Goal: Transaction & Acquisition: Register for event/course

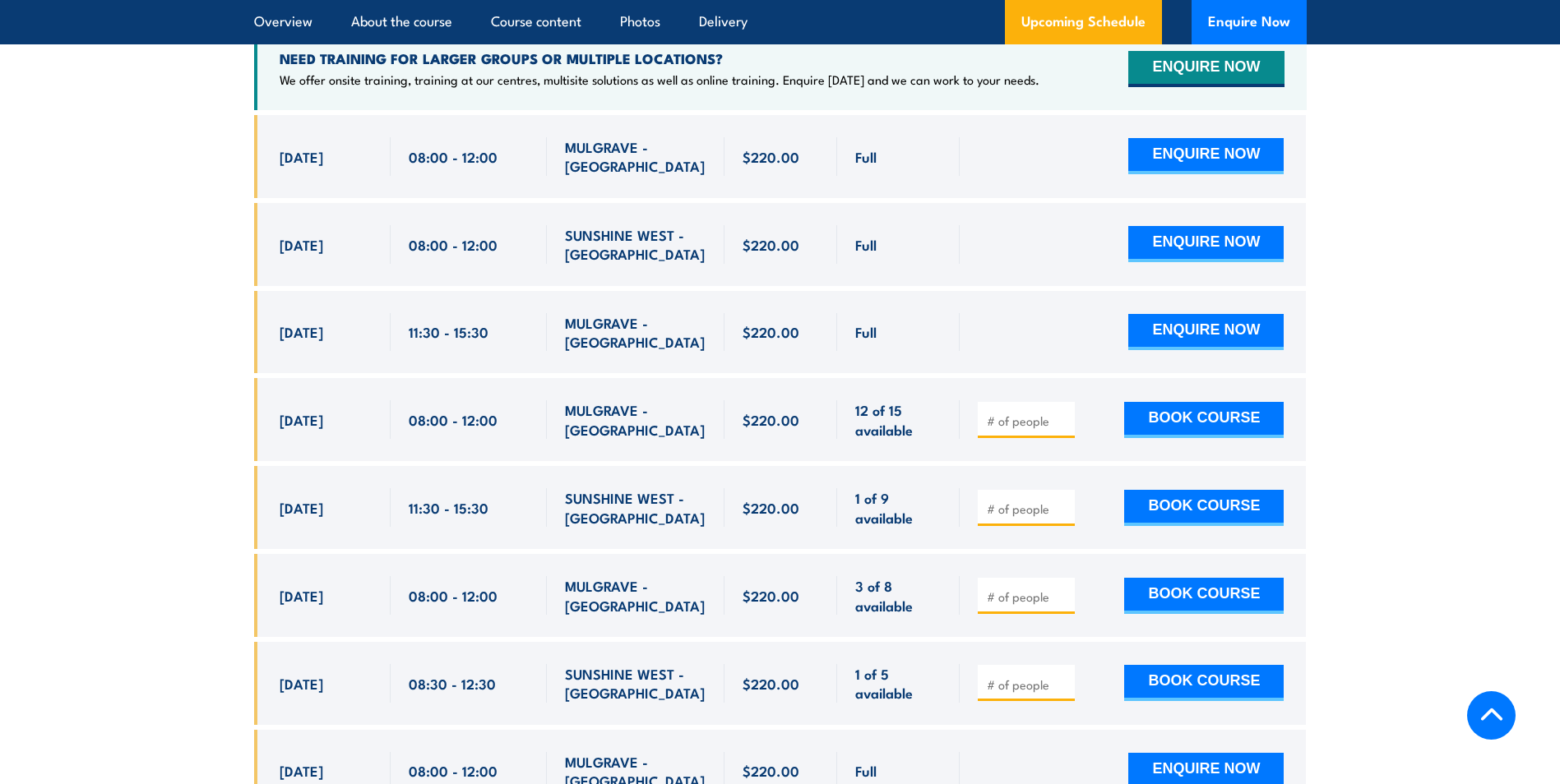
scroll to position [3222, 0]
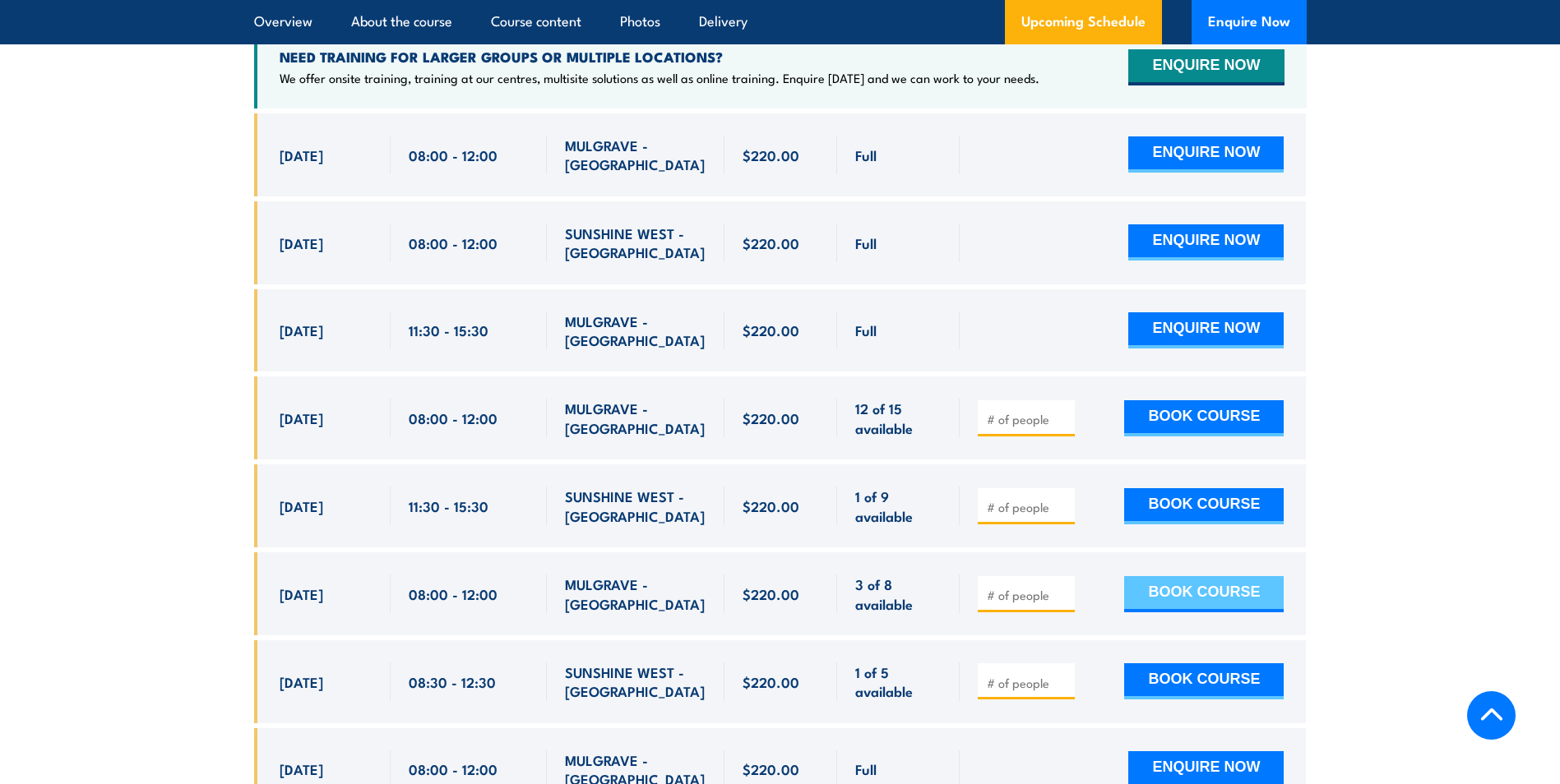
click at [1182, 576] on button "BOOK COURSE" at bounding box center [1204, 594] width 159 height 36
click at [1040, 587] on input "number" at bounding box center [1029, 595] width 83 height 17
type input "1"
click at [1193, 576] on button "BOOK COURSE" at bounding box center [1204, 594] width 159 height 36
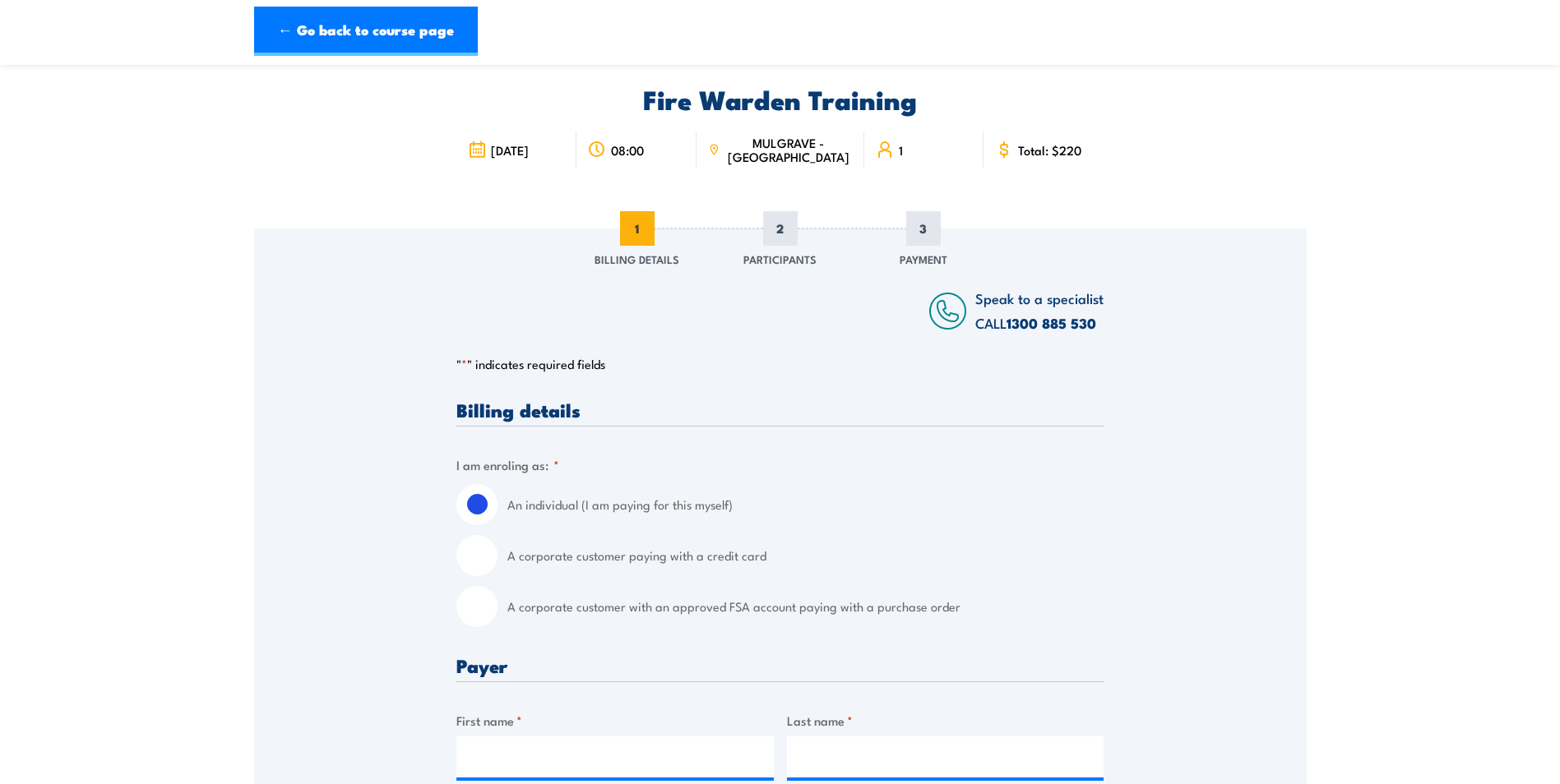
scroll to position [164, 0]
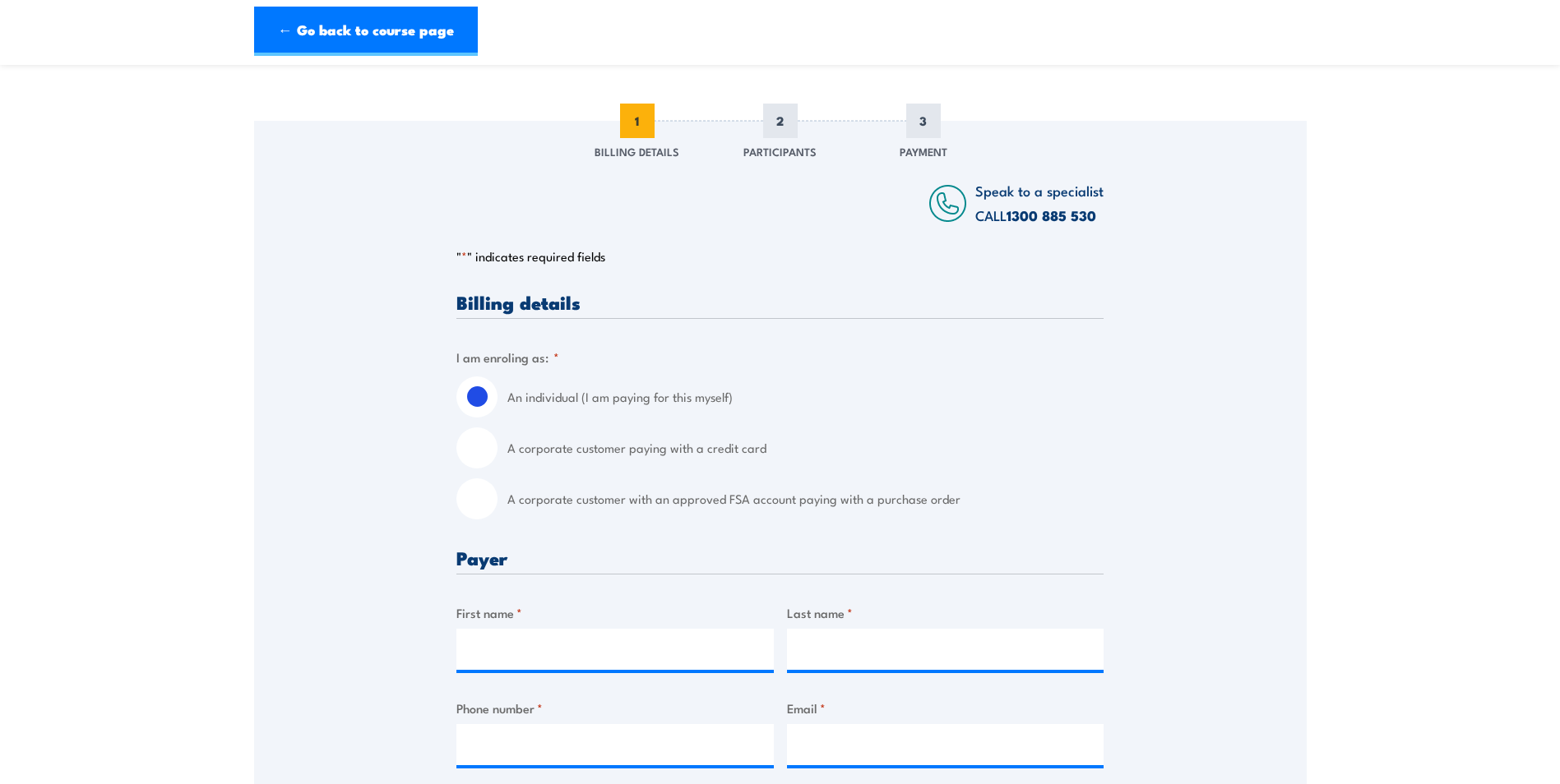
click at [485, 498] on input "A corporate customer with an approved FSA account paying with a purchase order" at bounding box center [477, 499] width 41 height 41
radio input "true"
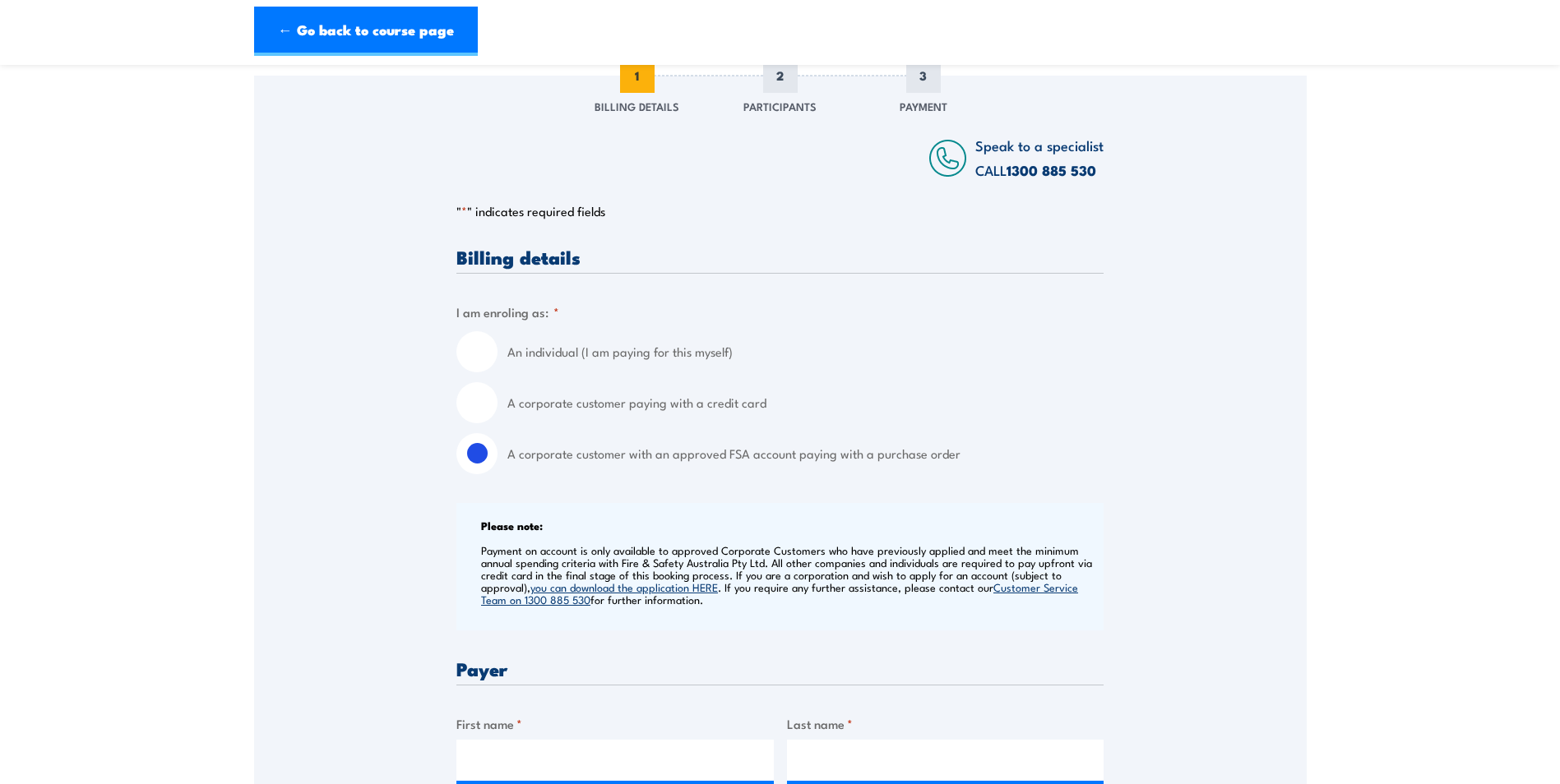
scroll to position [411, 0]
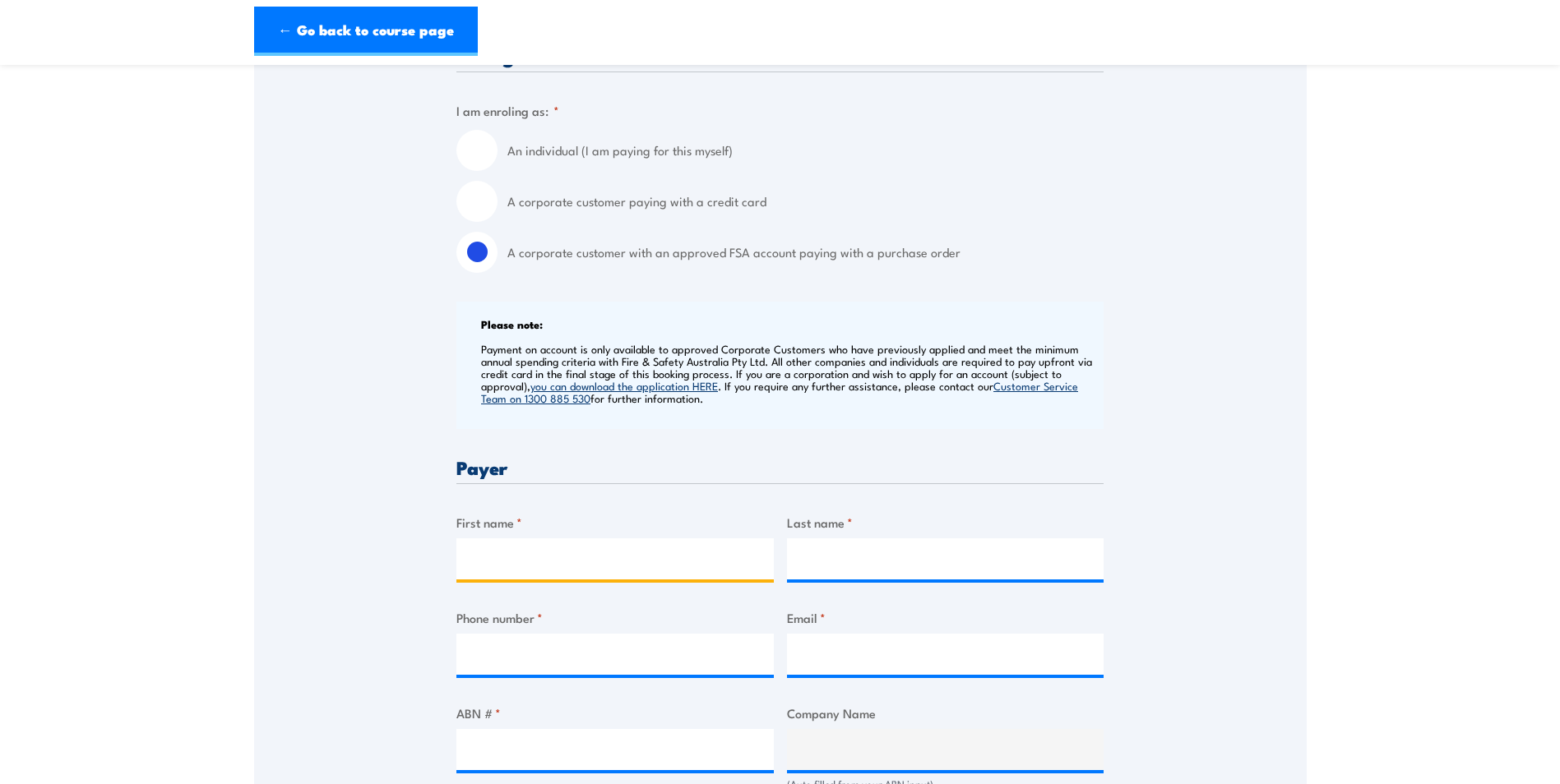
click at [529, 562] on input "First name *" at bounding box center [615, 559] width 318 height 41
click at [819, 572] on input "Last name *" at bounding box center [946, 559] width 318 height 41
click at [666, 554] on input "Michae" at bounding box center [615, 559] width 318 height 41
type input "[PERSON_NAME]"
click at [821, 564] on input "Last name *" at bounding box center [946, 559] width 318 height 41
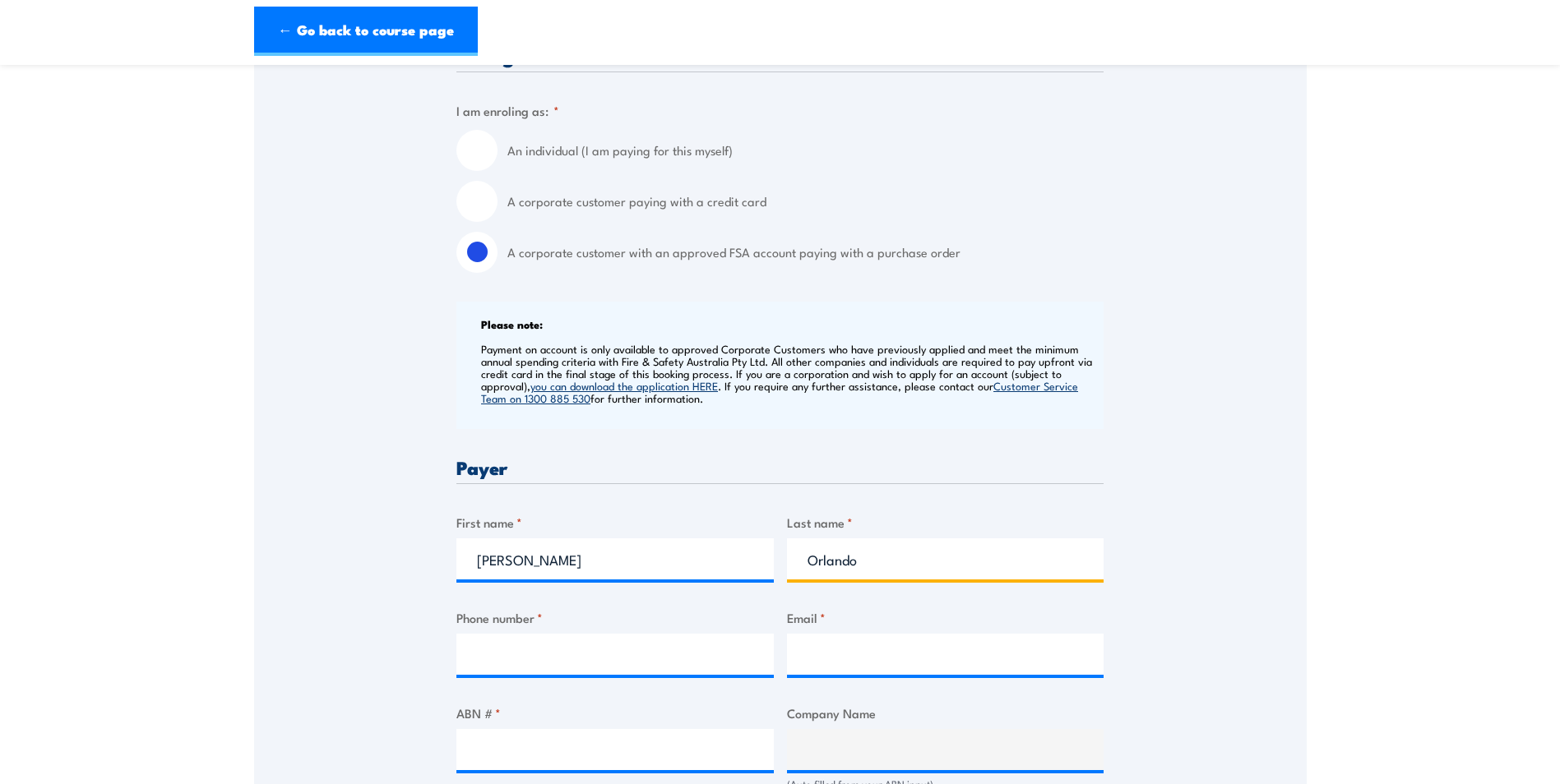
type input "Orlando"
click at [572, 655] on input "Phone number *" at bounding box center [615, 654] width 318 height 41
type input "0387835700"
click at [854, 657] on input "Email *" at bounding box center [946, 654] width 318 height 41
click at [837, 667] on input "Email *" at bounding box center [946, 654] width 318 height 41
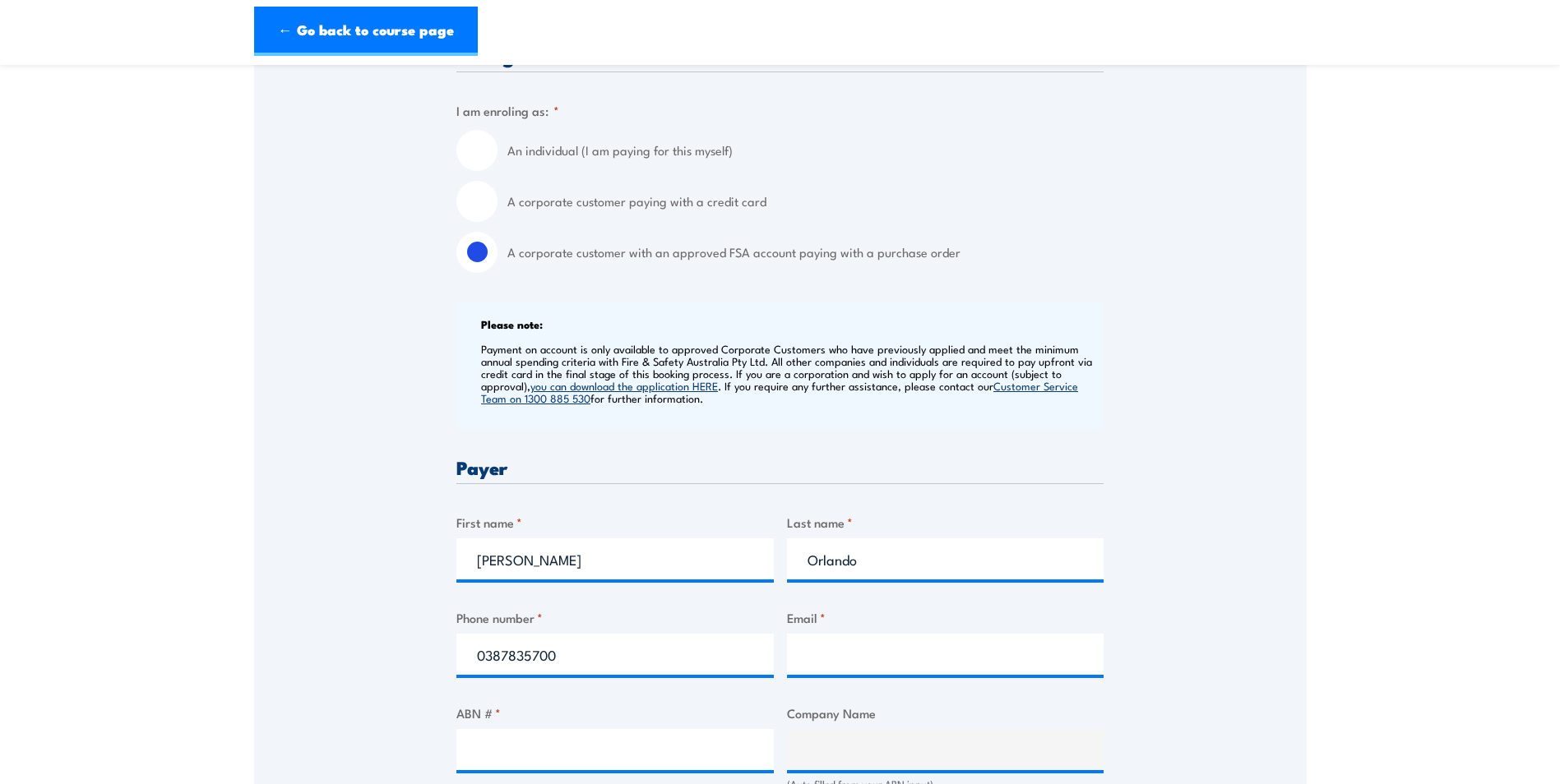
click at [1197, 487] on div "Speak to a specialist CALL [PHONE_NUMBER] CALL [PHONE_NUMBER] " * " indicates r…" at bounding box center [780, 781] width 1053 height 1814
click at [820, 659] on input "Email *" at bounding box center [946, 654] width 318 height 41
type input "[PERSON_NAME][EMAIL_ADDRESS][DOMAIN_NAME]"
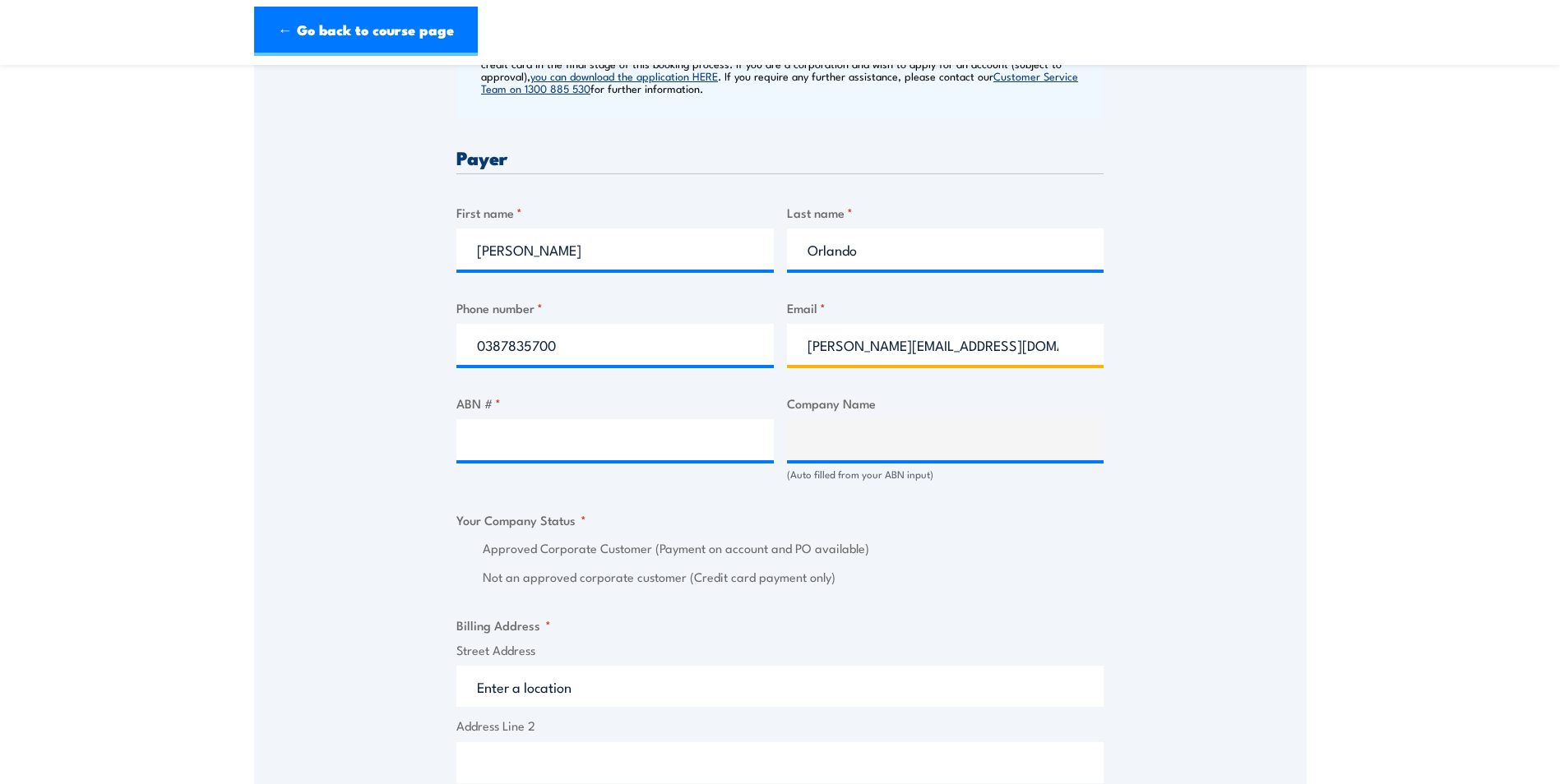
scroll to position [740, 0]
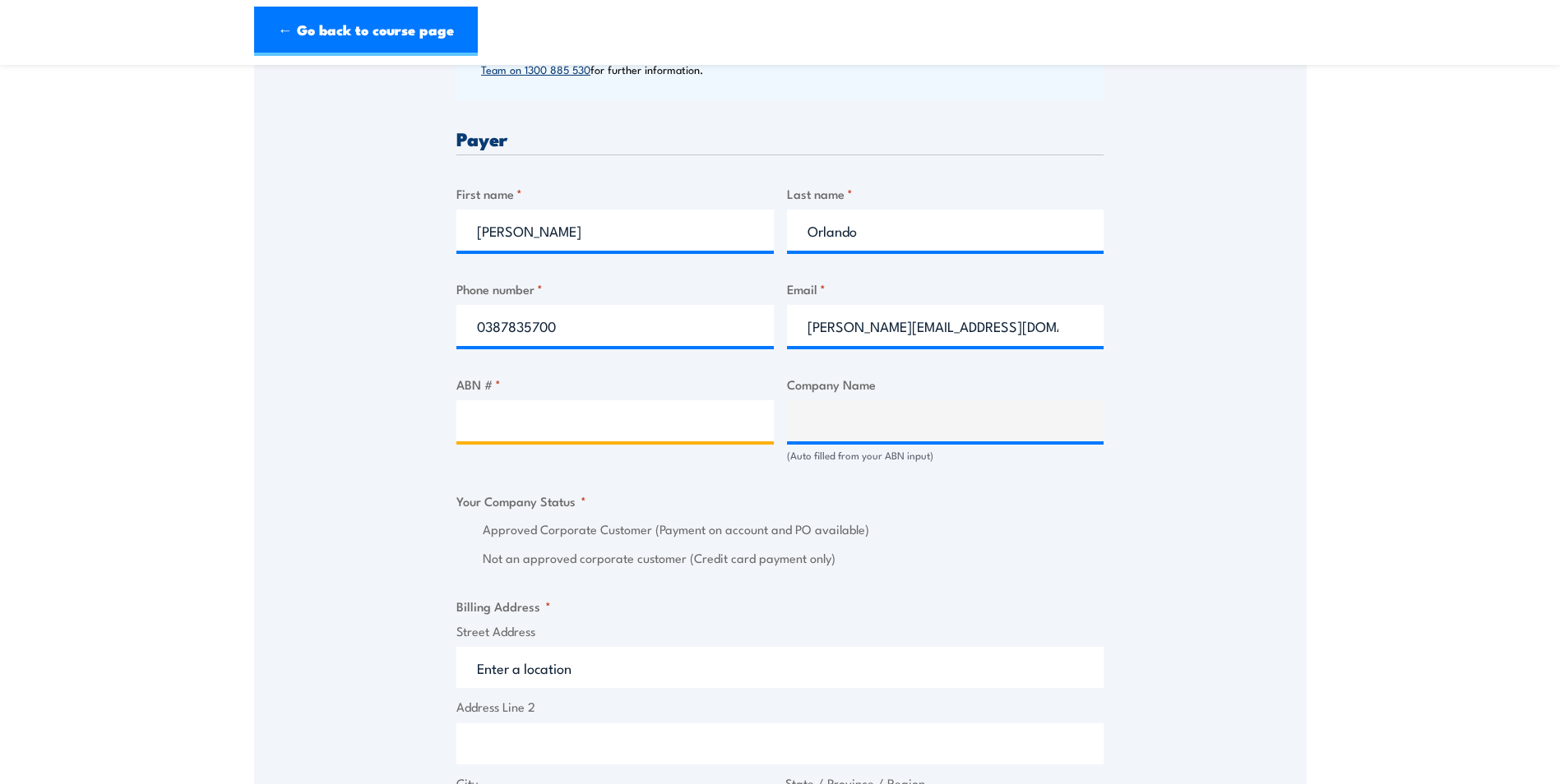
click at [509, 423] on input "ABN # *" at bounding box center [615, 421] width 318 height 41
type input "45006782529"
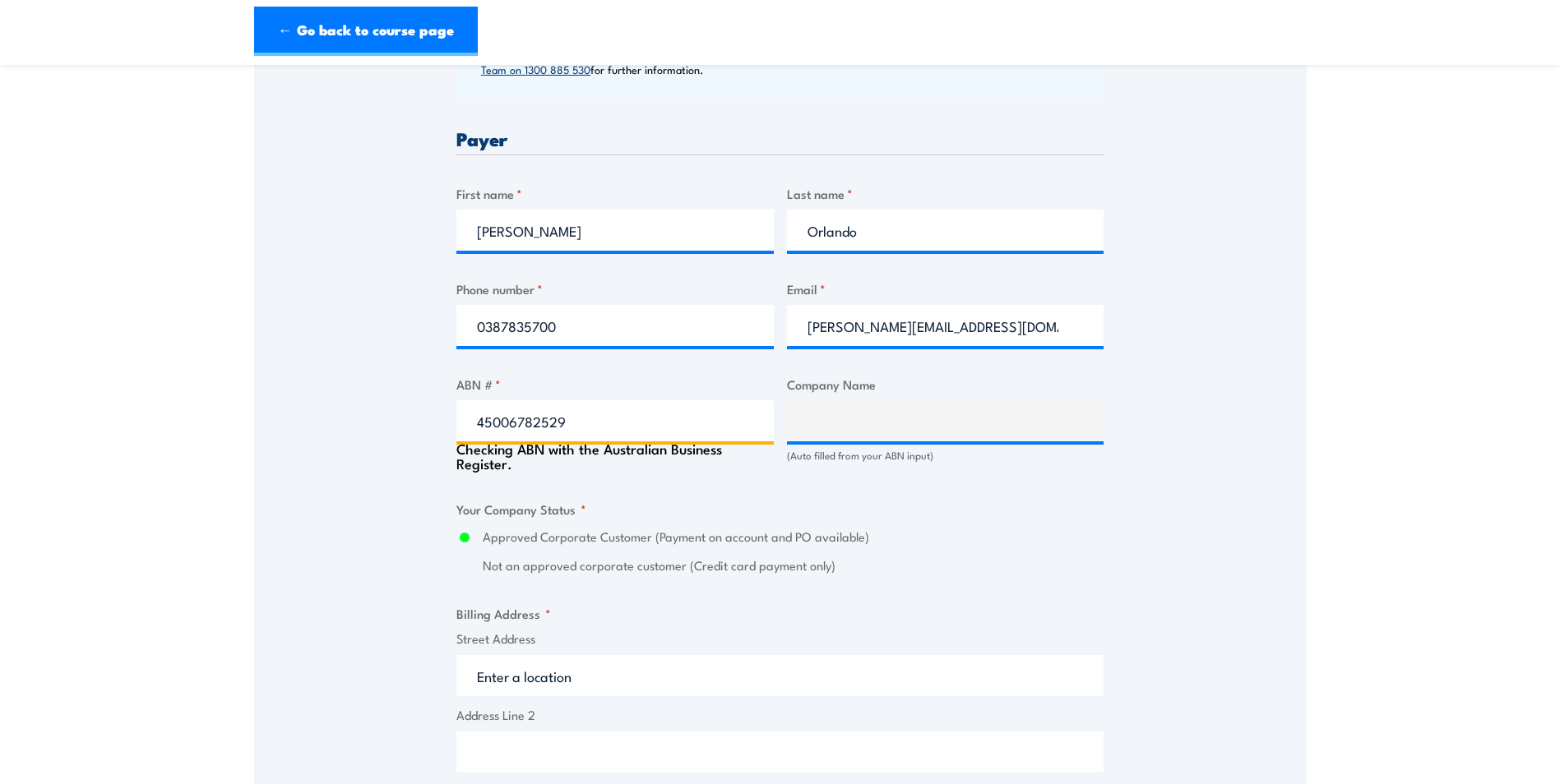
type input "AUSTRALIAN BOTANICAL PRODUCTS PTY. LTD."
radio input "true"
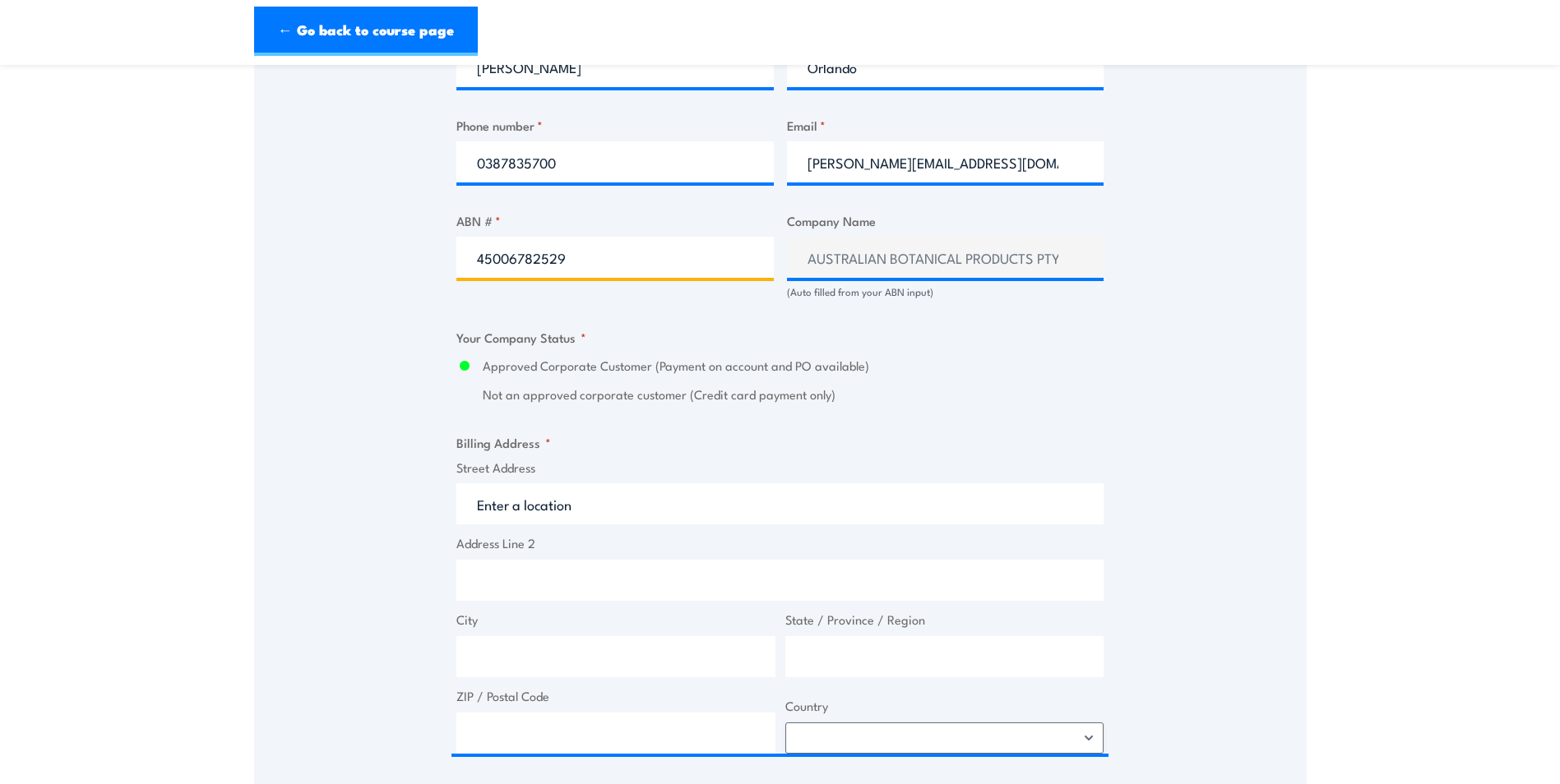
scroll to position [904, 0]
type input "45006782529"
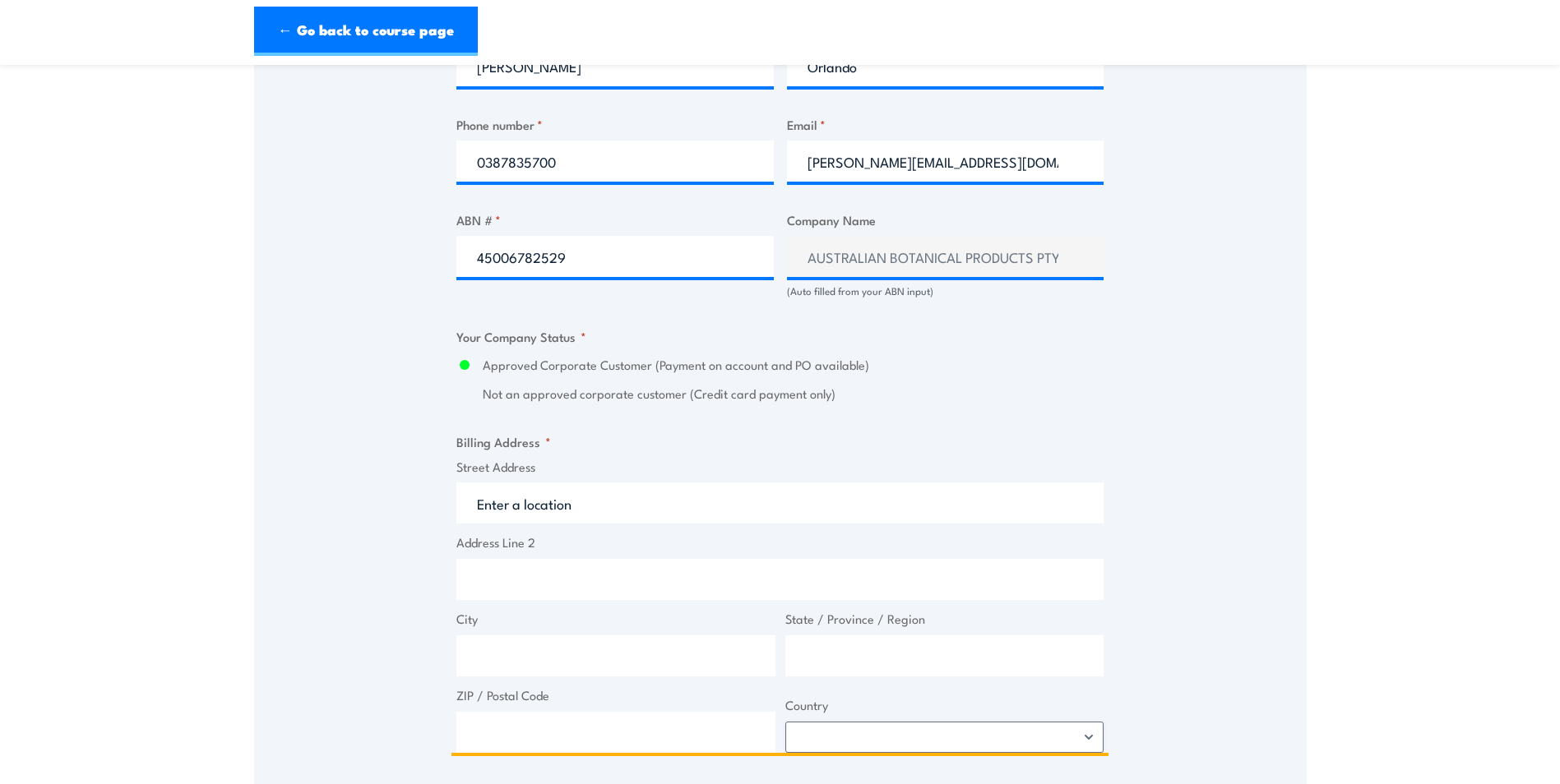
click at [526, 506] on input "Street Address" at bounding box center [780, 503] width 648 height 41
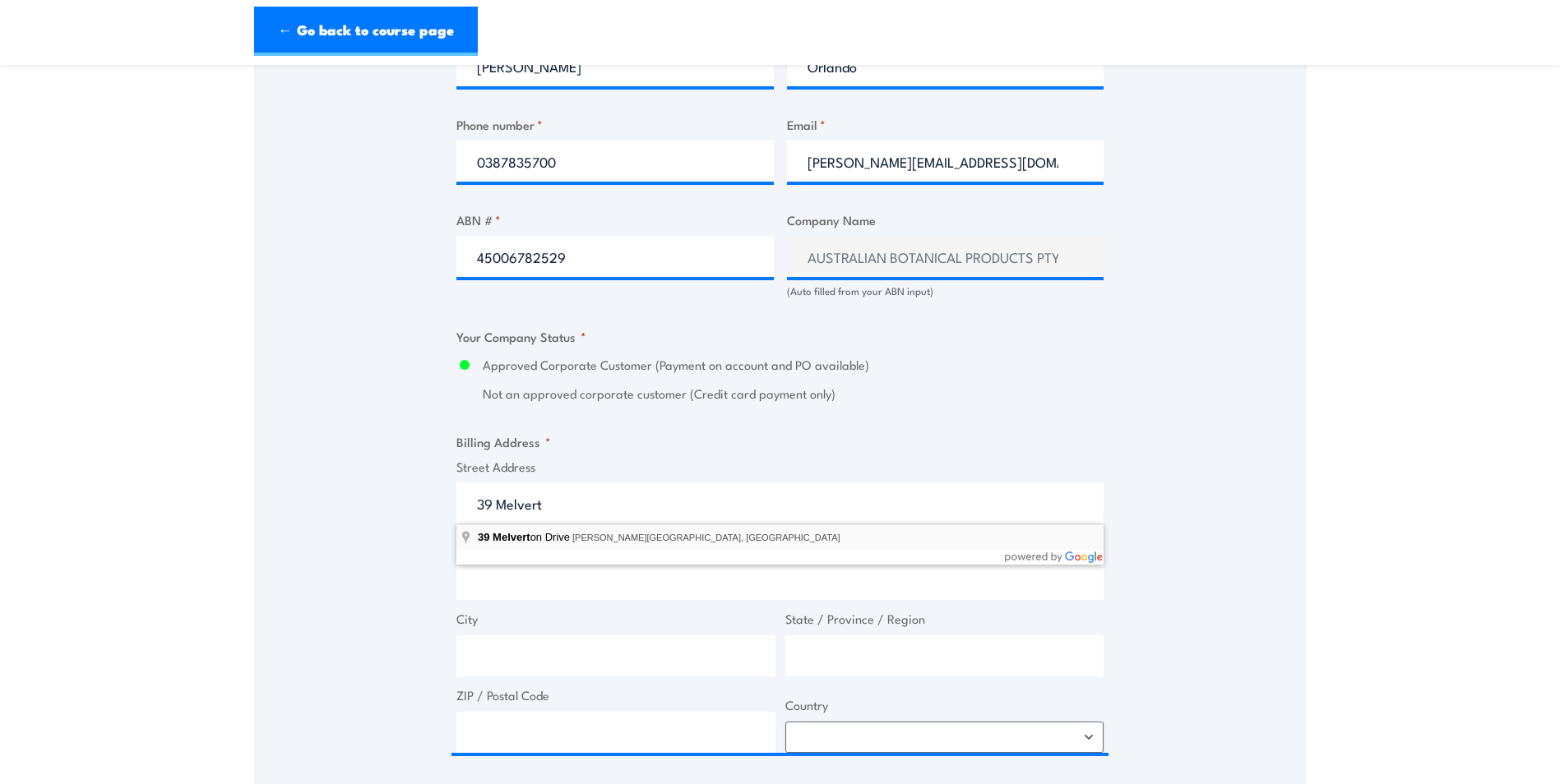
type input "[STREET_ADDRESS][PERSON_NAME]"
type input "[STREET_ADDRESS]"
type input "Hallam"
type input "Victoria"
type input "3803"
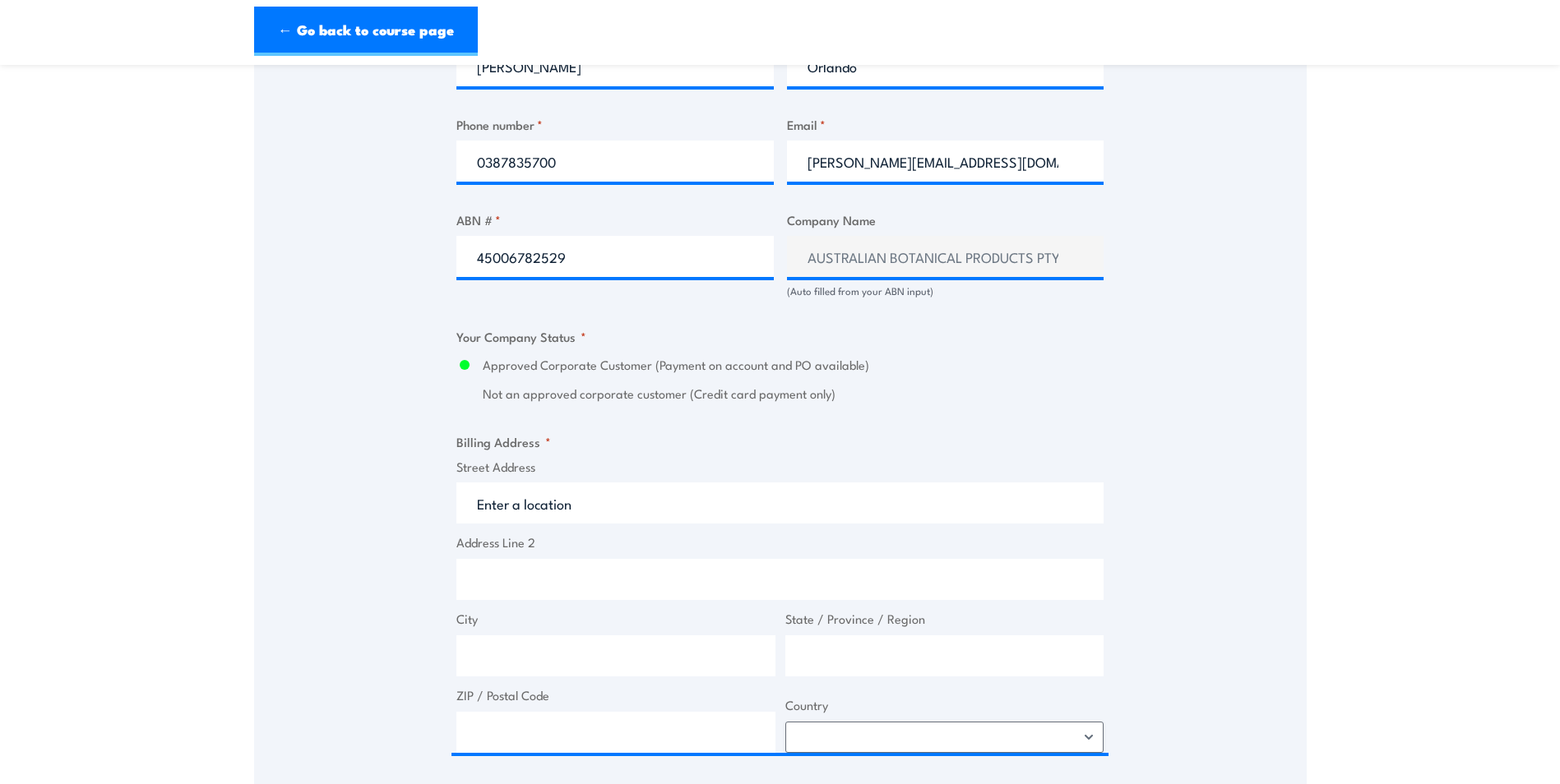
select select "[GEOGRAPHIC_DATA]"
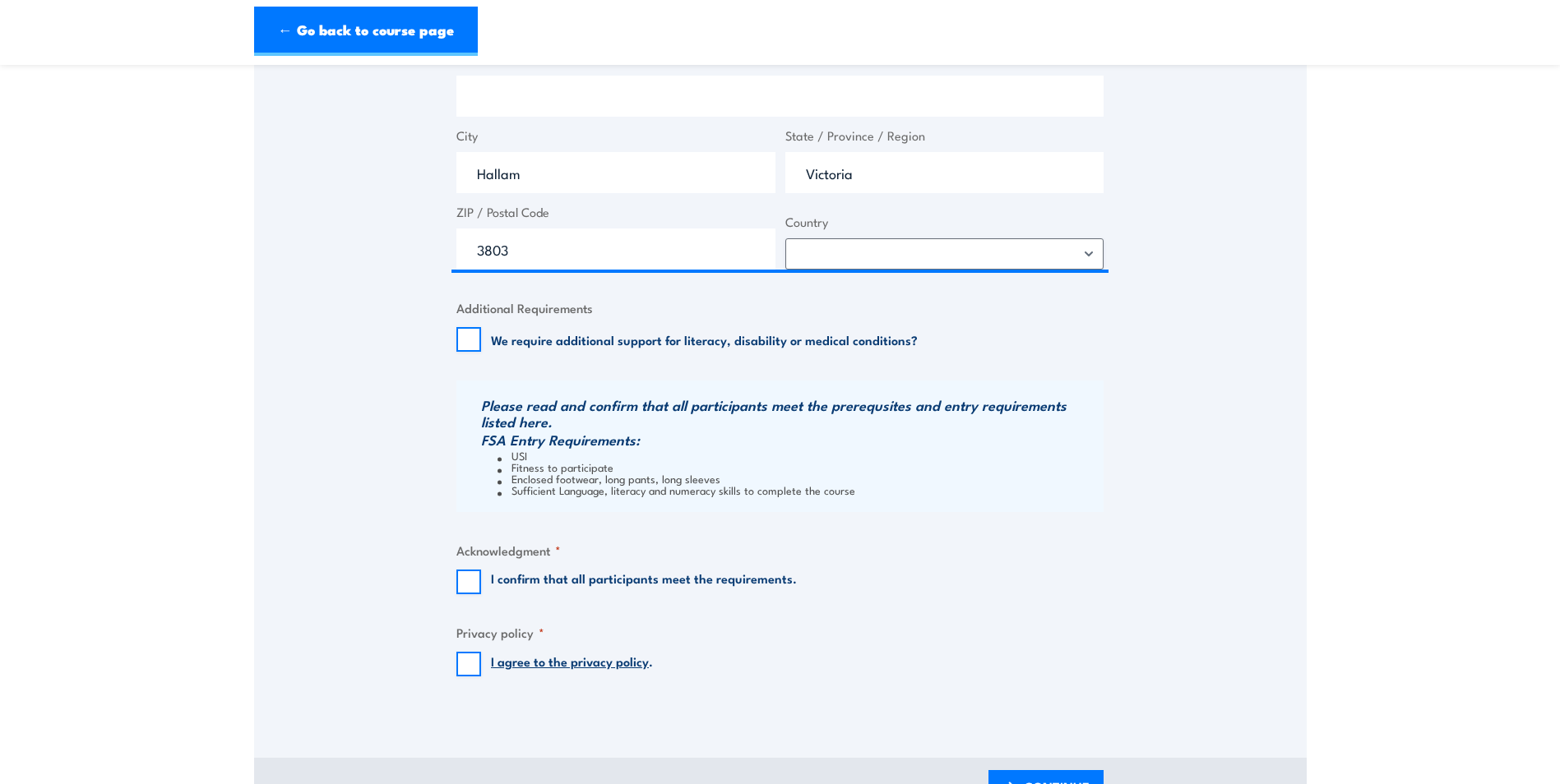
scroll to position [1397, 0]
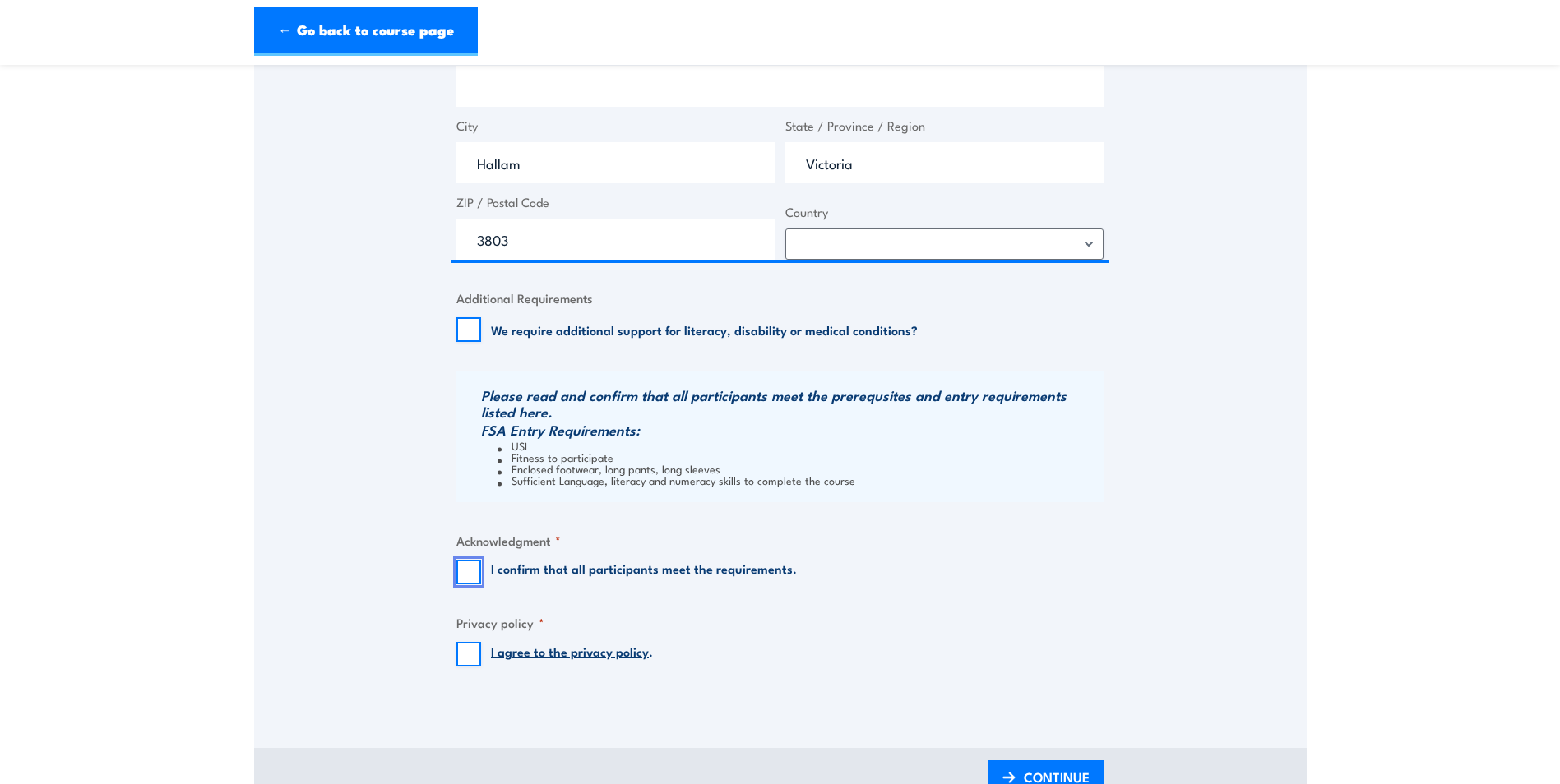
click at [464, 571] on input "I confirm that all participants meet the requirements." at bounding box center [468, 572] width 25 height 25
checkbox input "true"
click at [471, 653] on input "I agree to the privacy policy ." at bounding box center [468, 654] width 25 height 25
checkbox input "true"
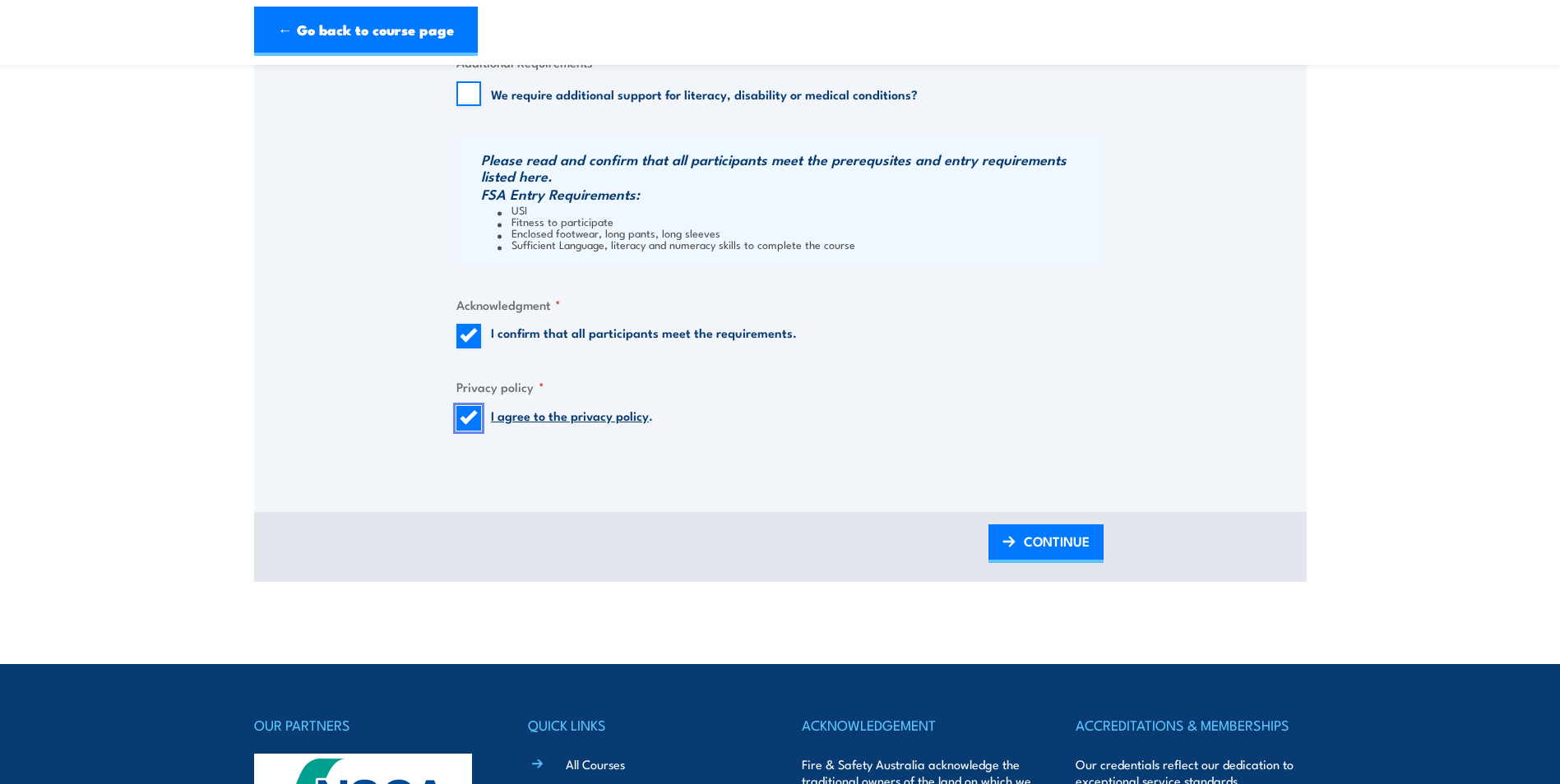
scroll to position [1644, 0]
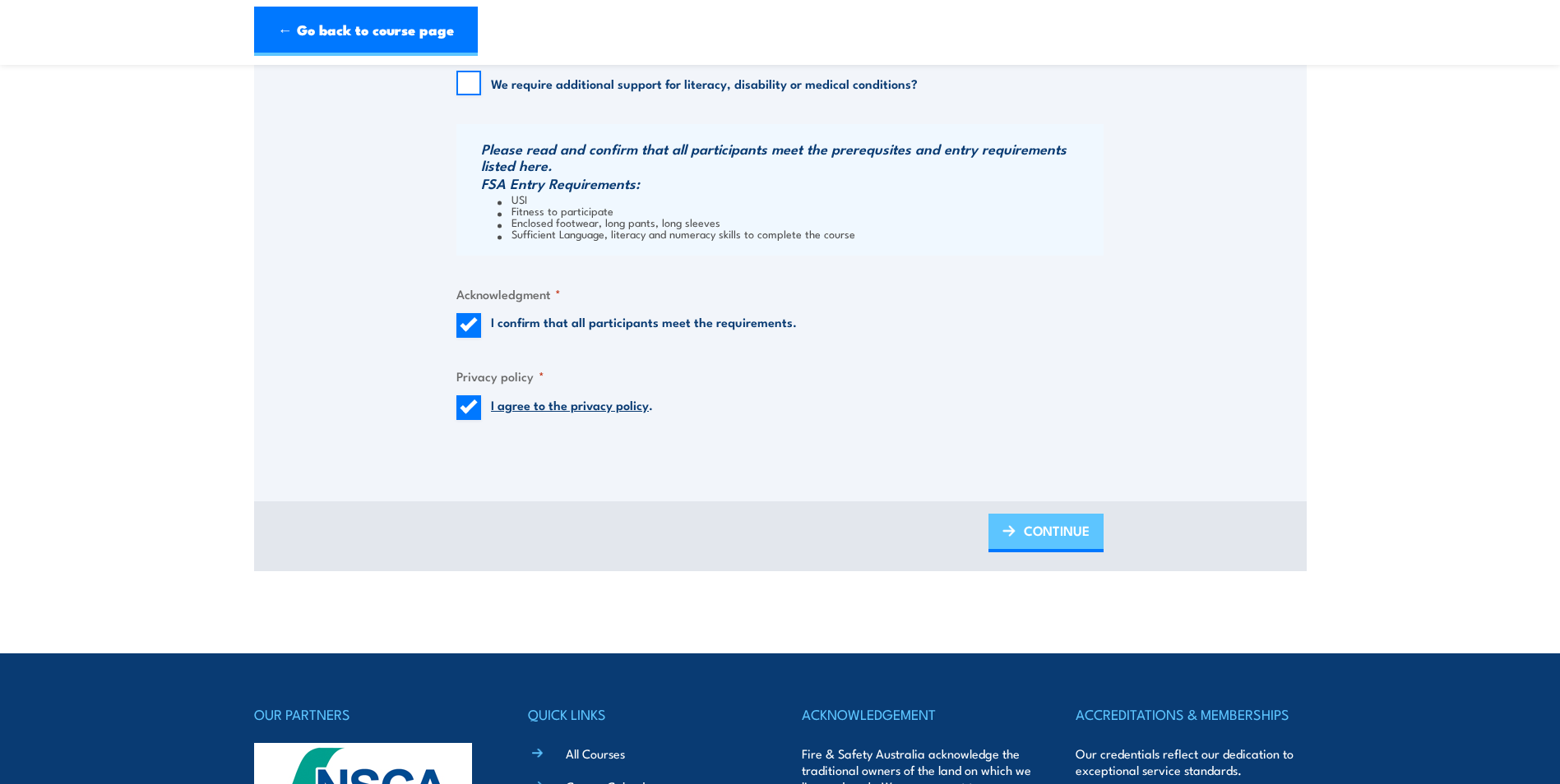
click at [1005, 534] on img at bounding box center [1009, 531] width 13 height 12
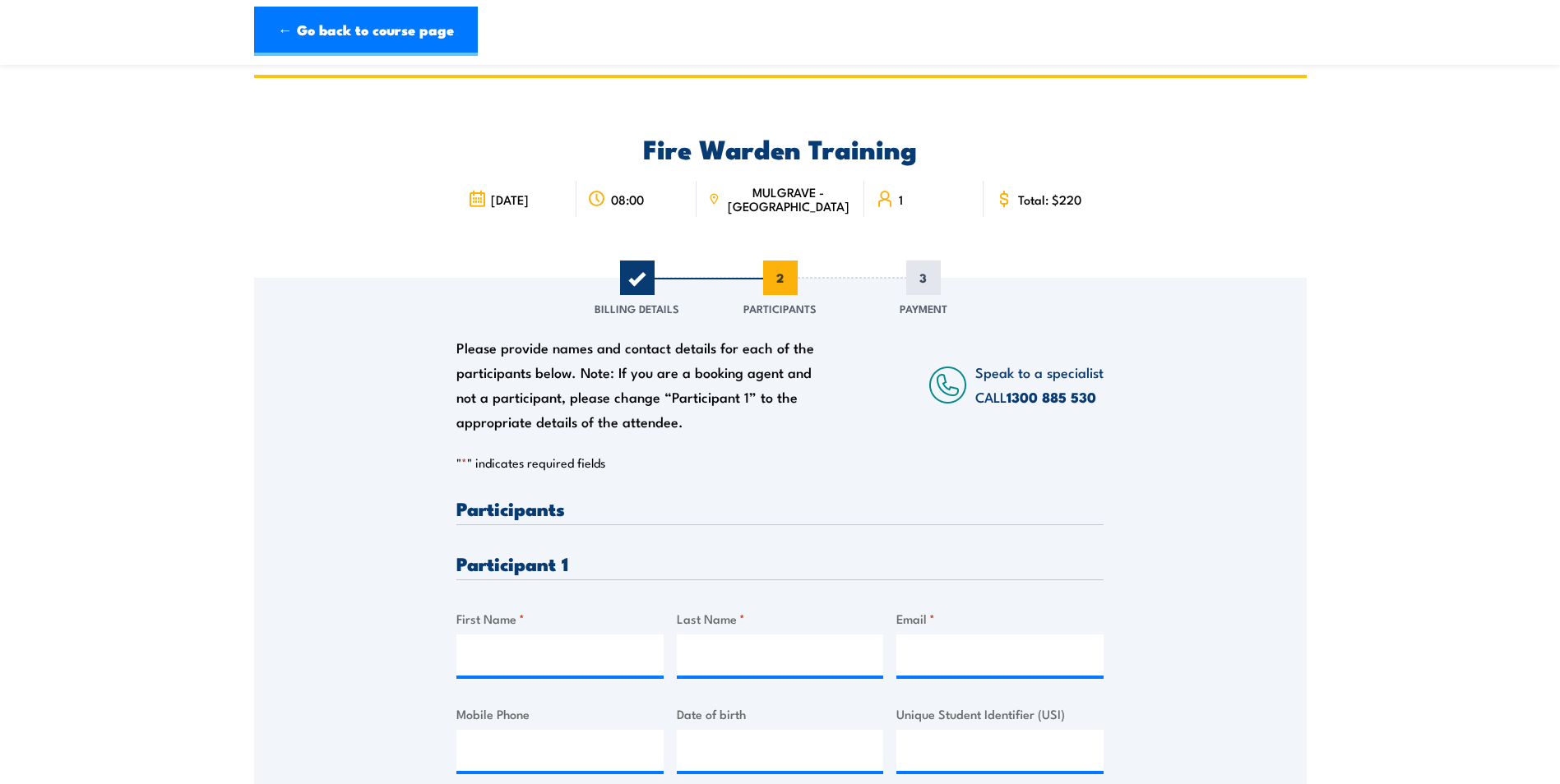
scroll to position [0, 0]
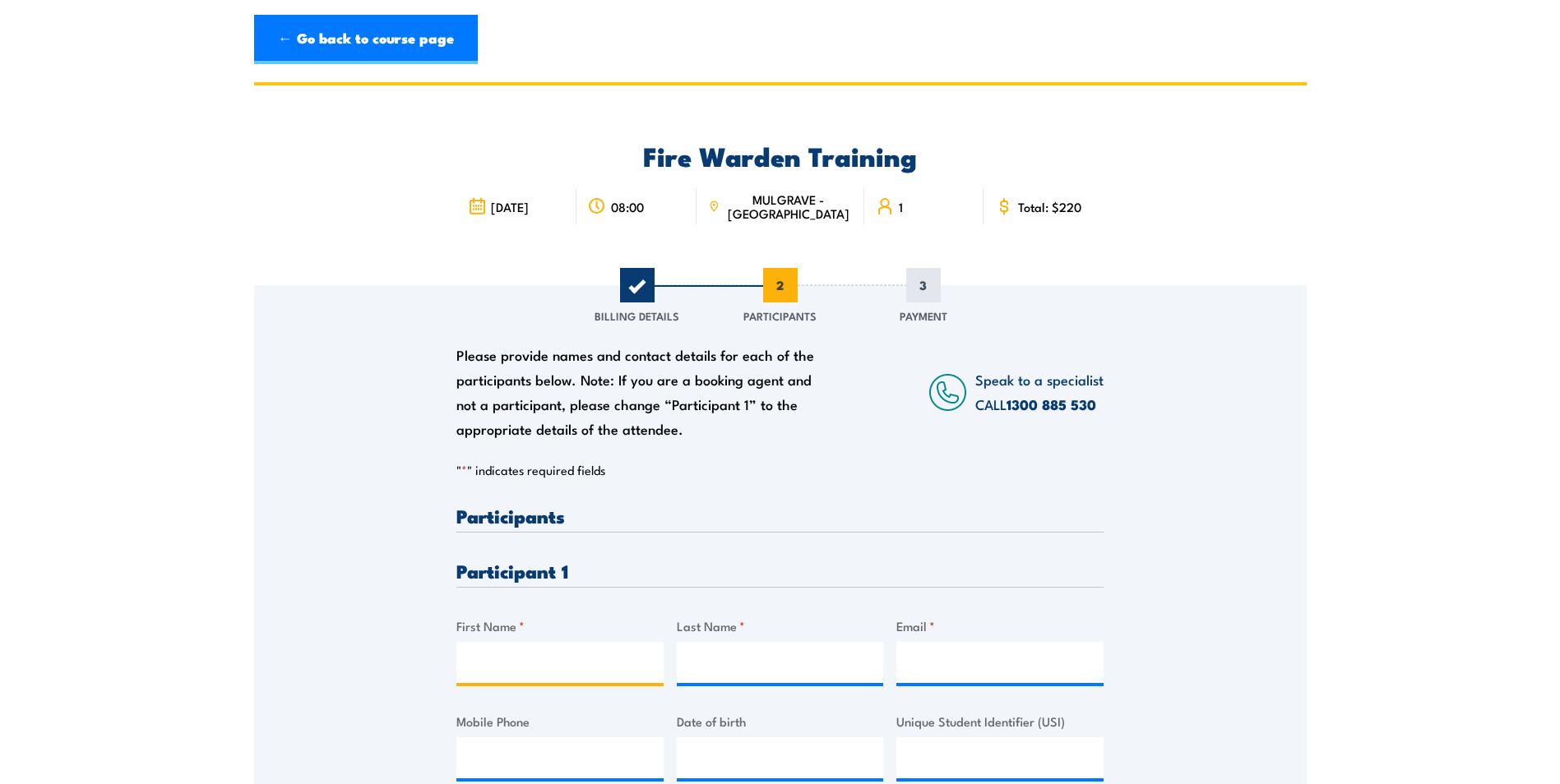
click at [564, 665] on input "First Name *" at bounding box center [560, 663] width 208 height 41
type input "a"
type input "Arkar"
type input "Aung"
type input "[EMAIL_ADDRESS][DOMAIN_NAME]"
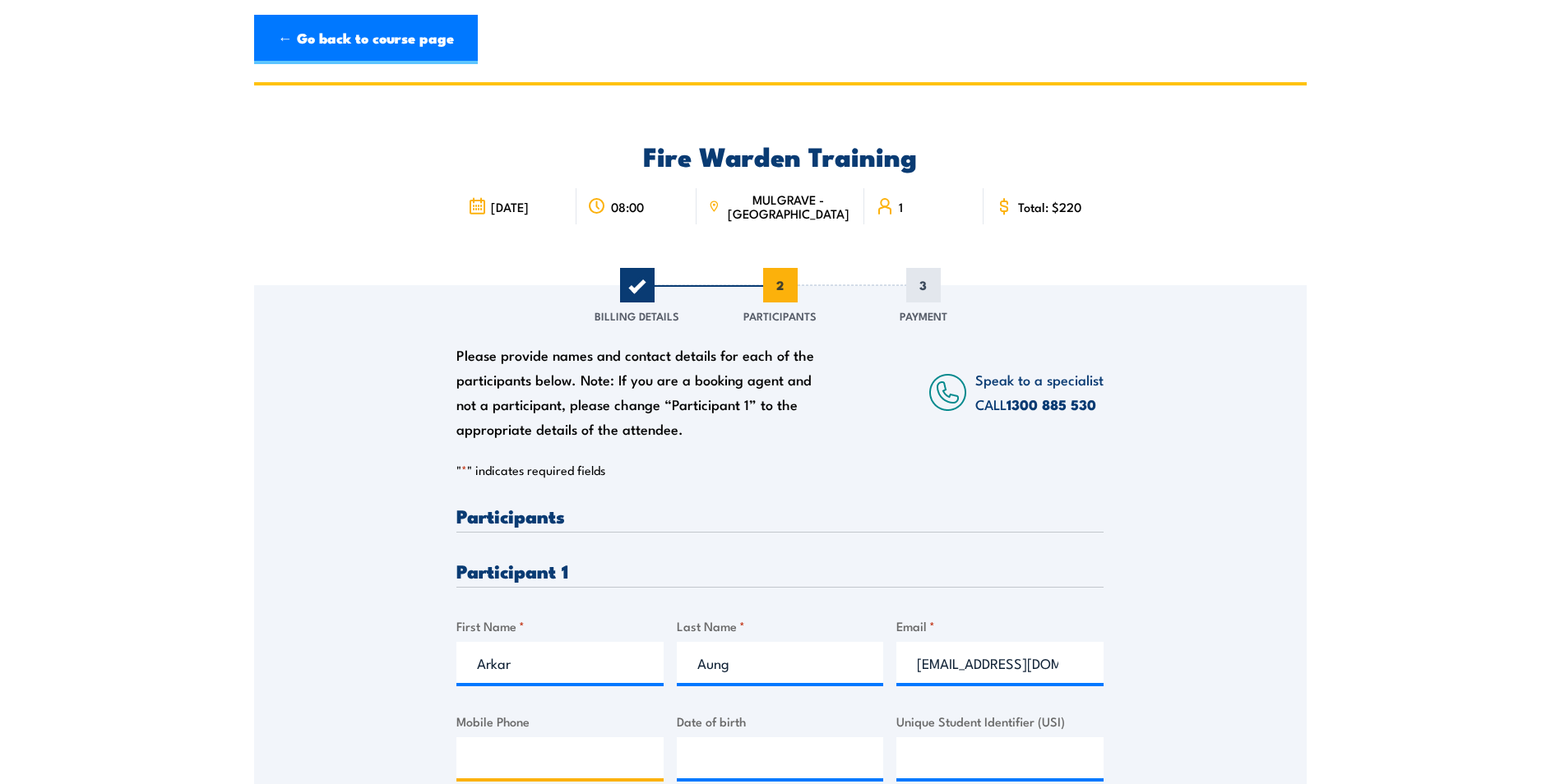
type input "0422140301"
click at [758, 658] on input "Aung" at bounding box center [780, 663] width 208 height 41
click at [1078, 668] on input "[EMAIL_ADDRESS][DOMAIN_NAME]" at bounding box center [1000, 663] width 208 height 41
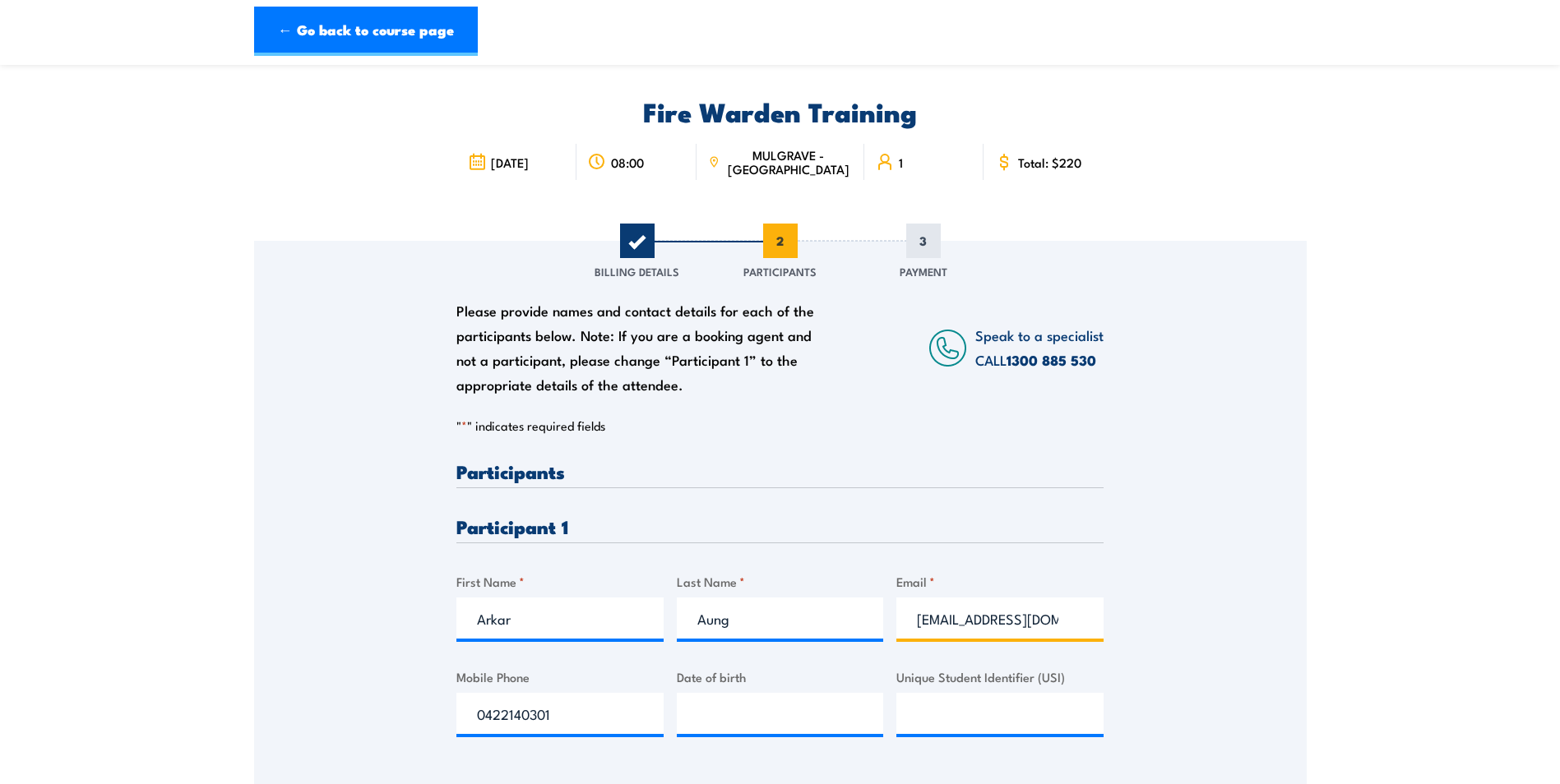
scroll to position [83, 0]
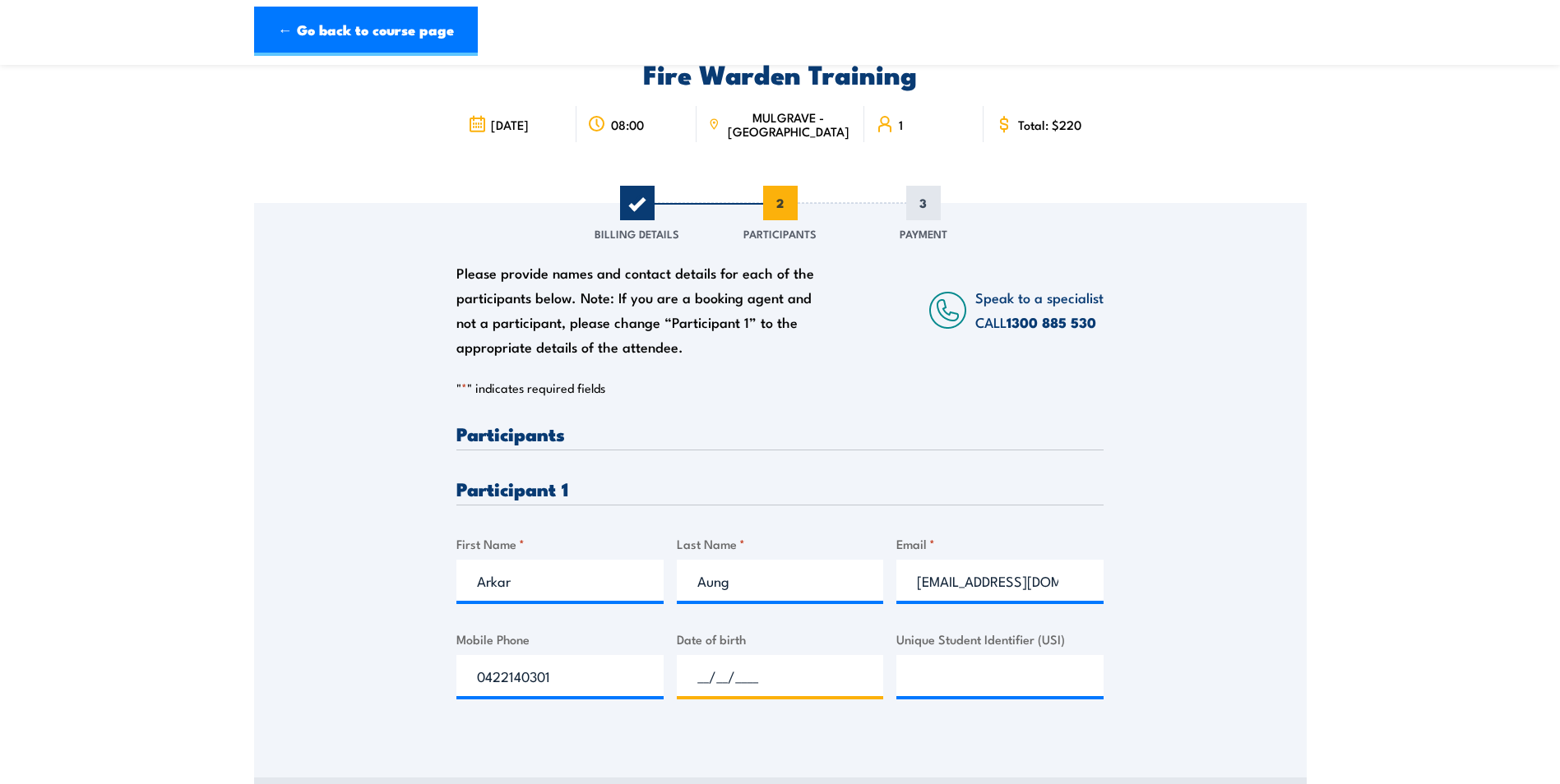
click at [717, 681] on input "__/__/____" at bounding box center [780, 676] width 208 height 41
type input "[DATE]"
click at [922, 678] on input "Unique Student Identifier (USI)" at bounding box center [1000, 676] width 208 height 41
type input "U5YEMY4TSE"
click at [1213, 627] on div "Please provide names and contact details for each of the participants below. No…" at bounding box center [780, 466] width 1053 height 528
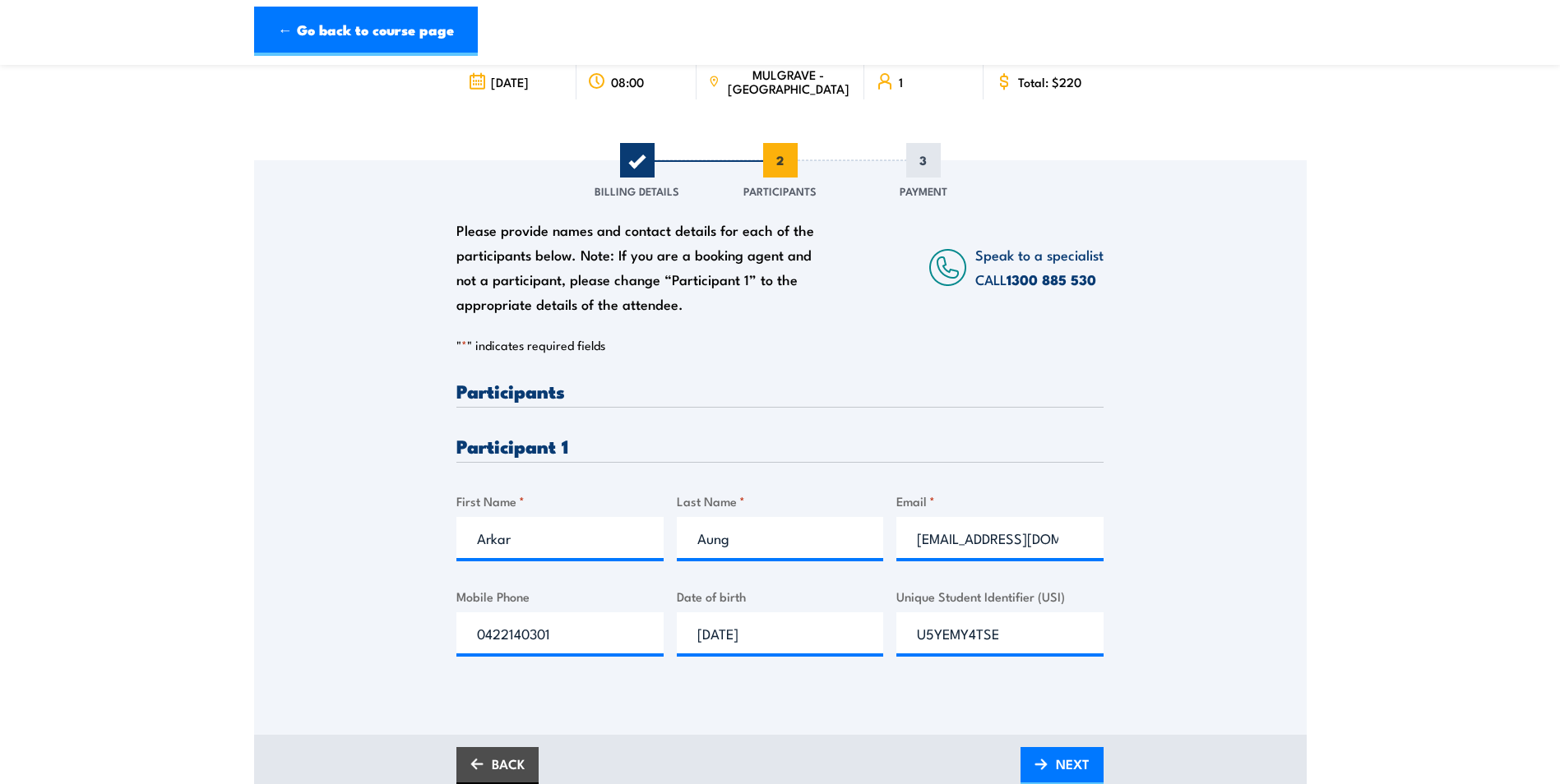
scroll to position [164, 0]
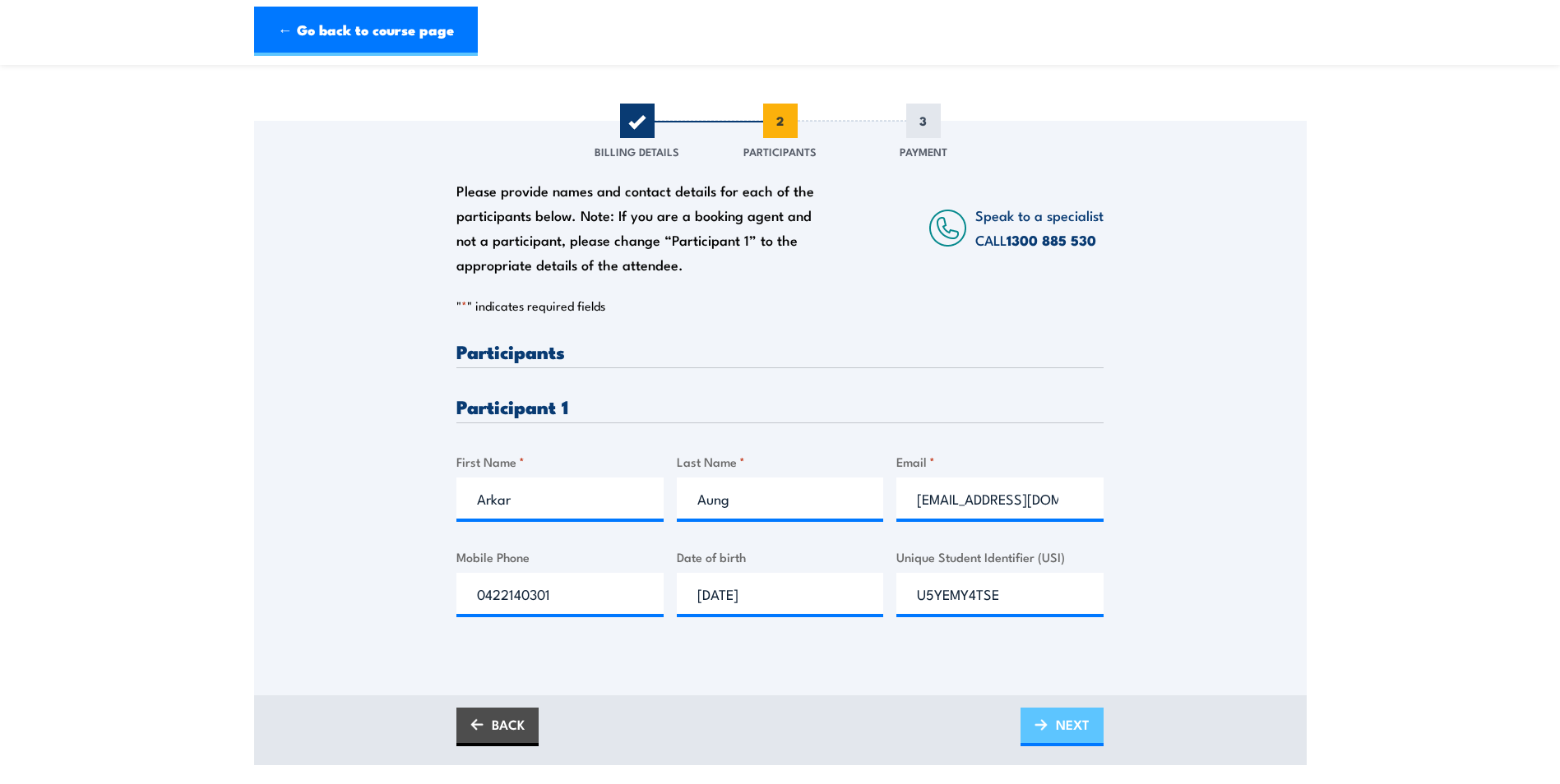
click at [1042, 727] on img at bounding box center [1040, 725] width 13 height 12
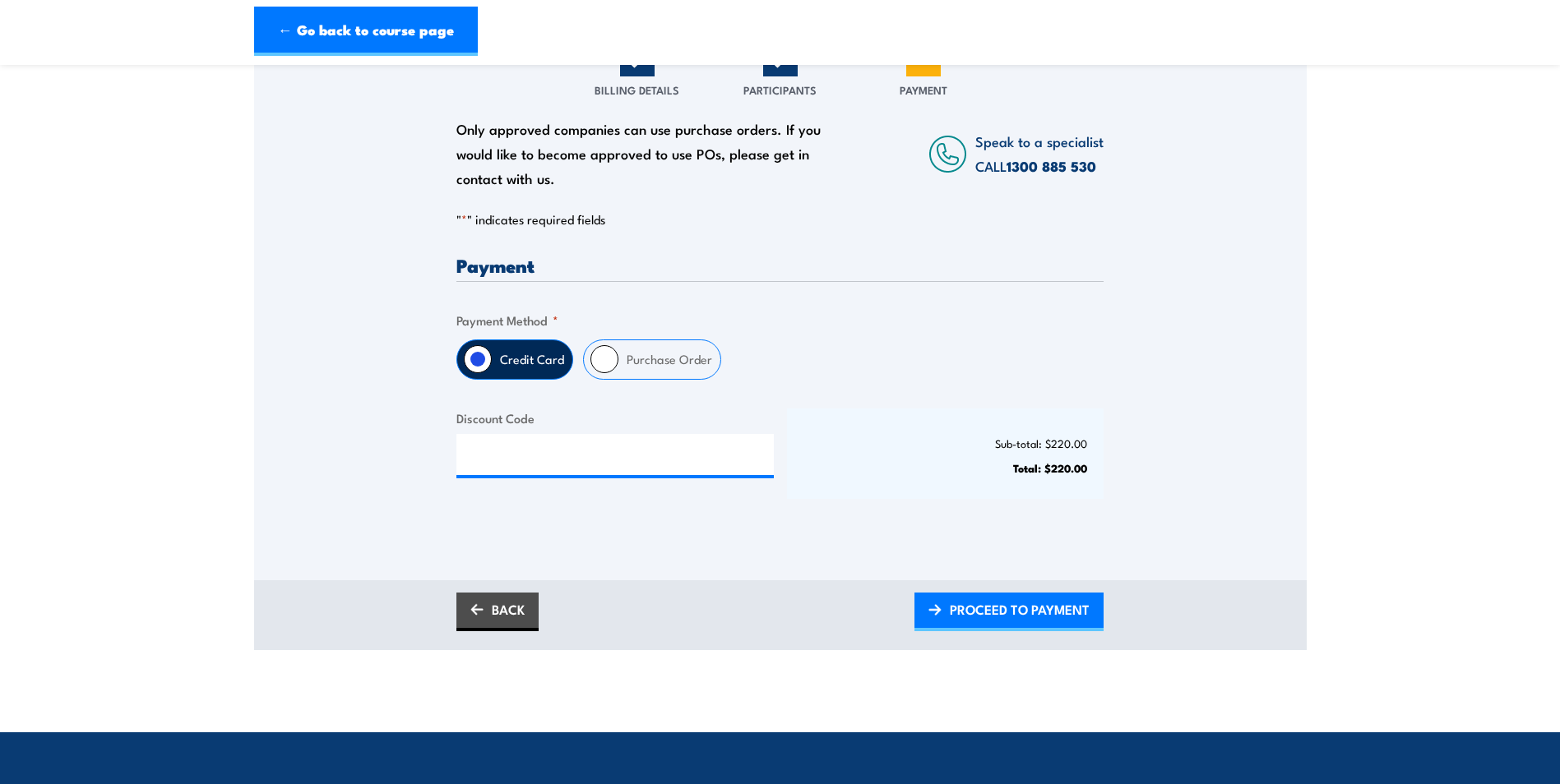
scroll to position [247, 0]
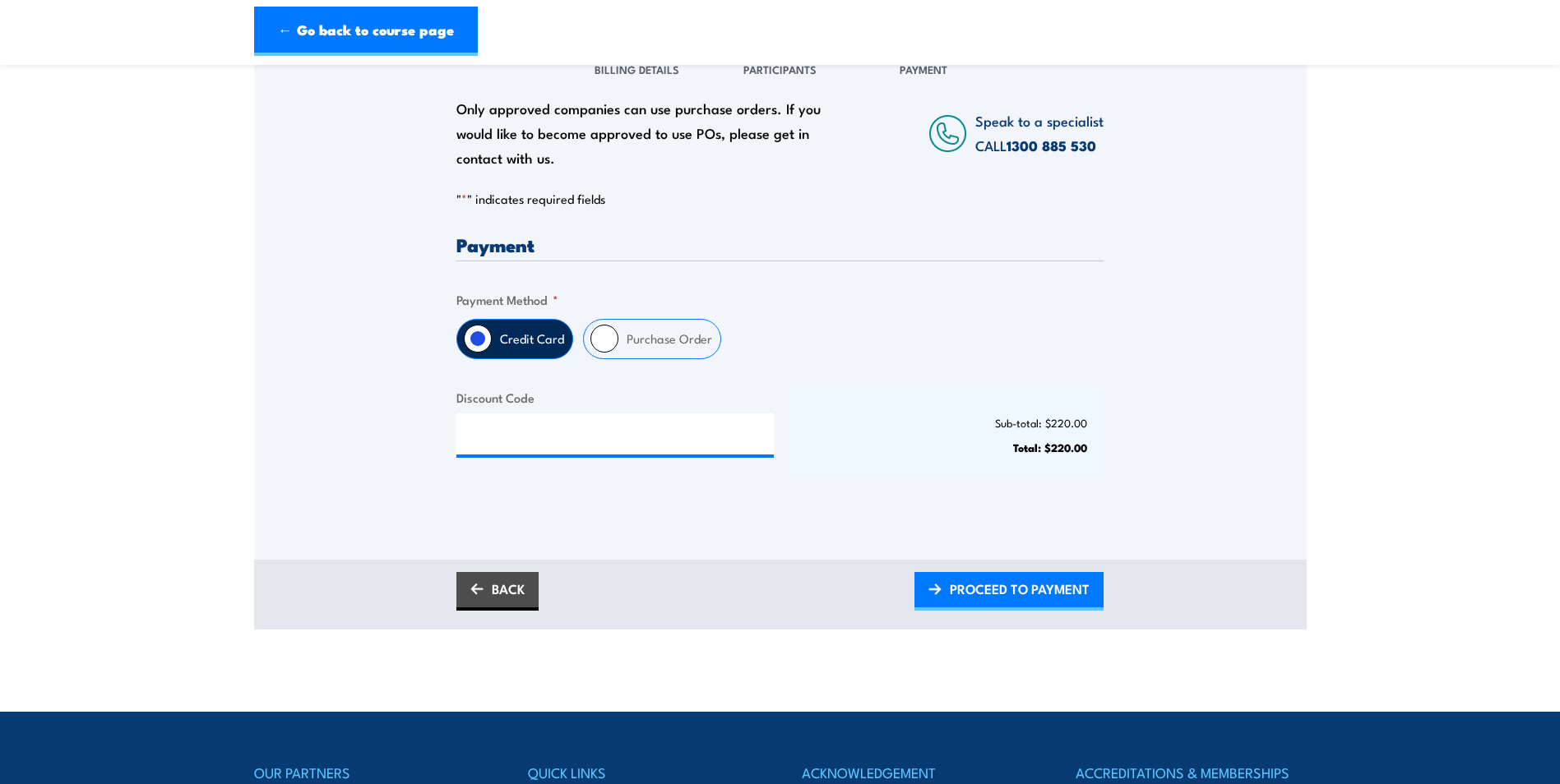
click at [606, 341] on input "Purchase Order" at bounding box center [604, 338] width 28 height 28
radio input "true"
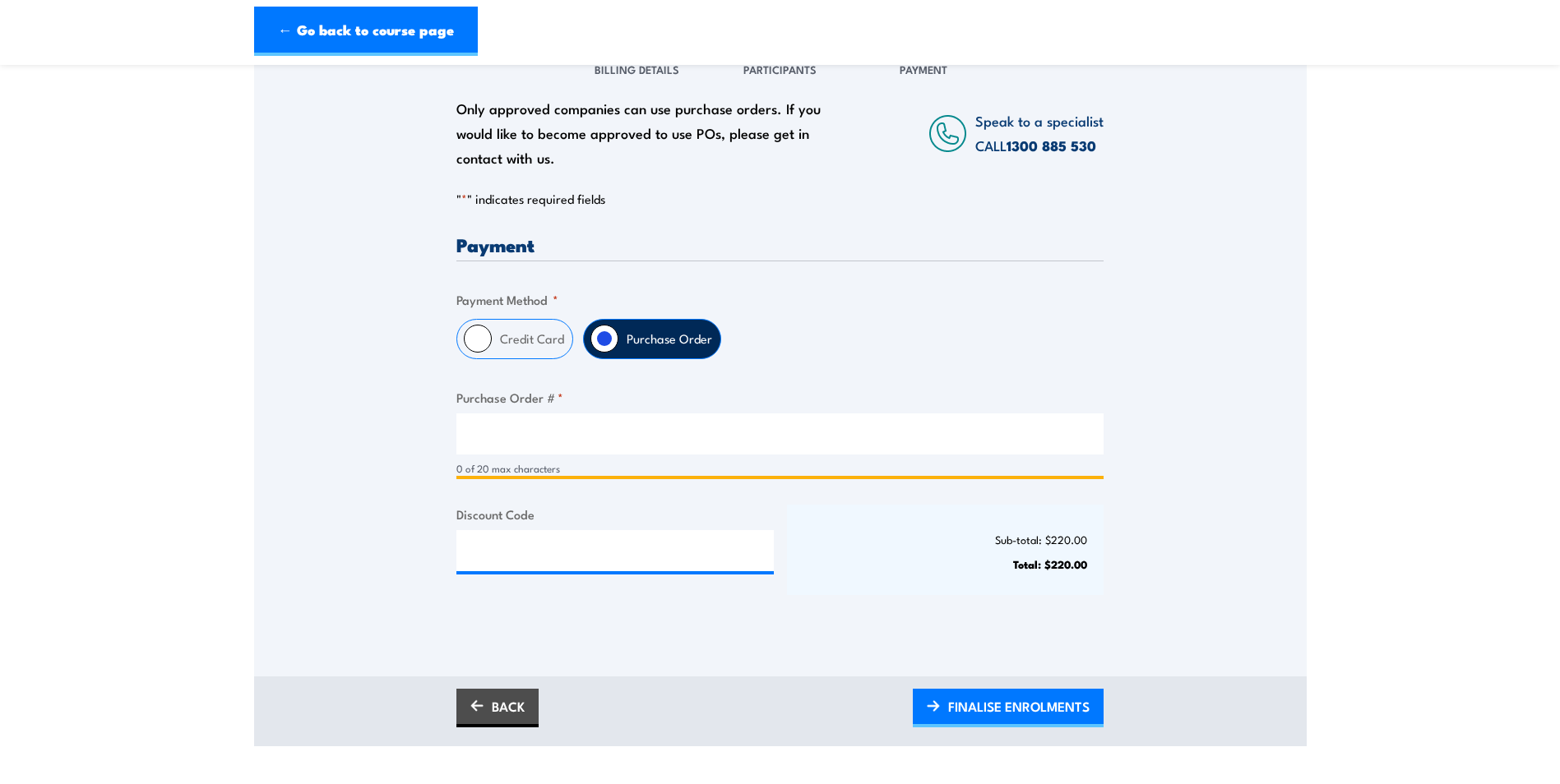
click at [534, 427] on input "Purchase Order # *" at bounding box center [780, 434] width 648 height 41
type input "PO2500"
